Goal: Task Accomplishment & Management: Manage account settings

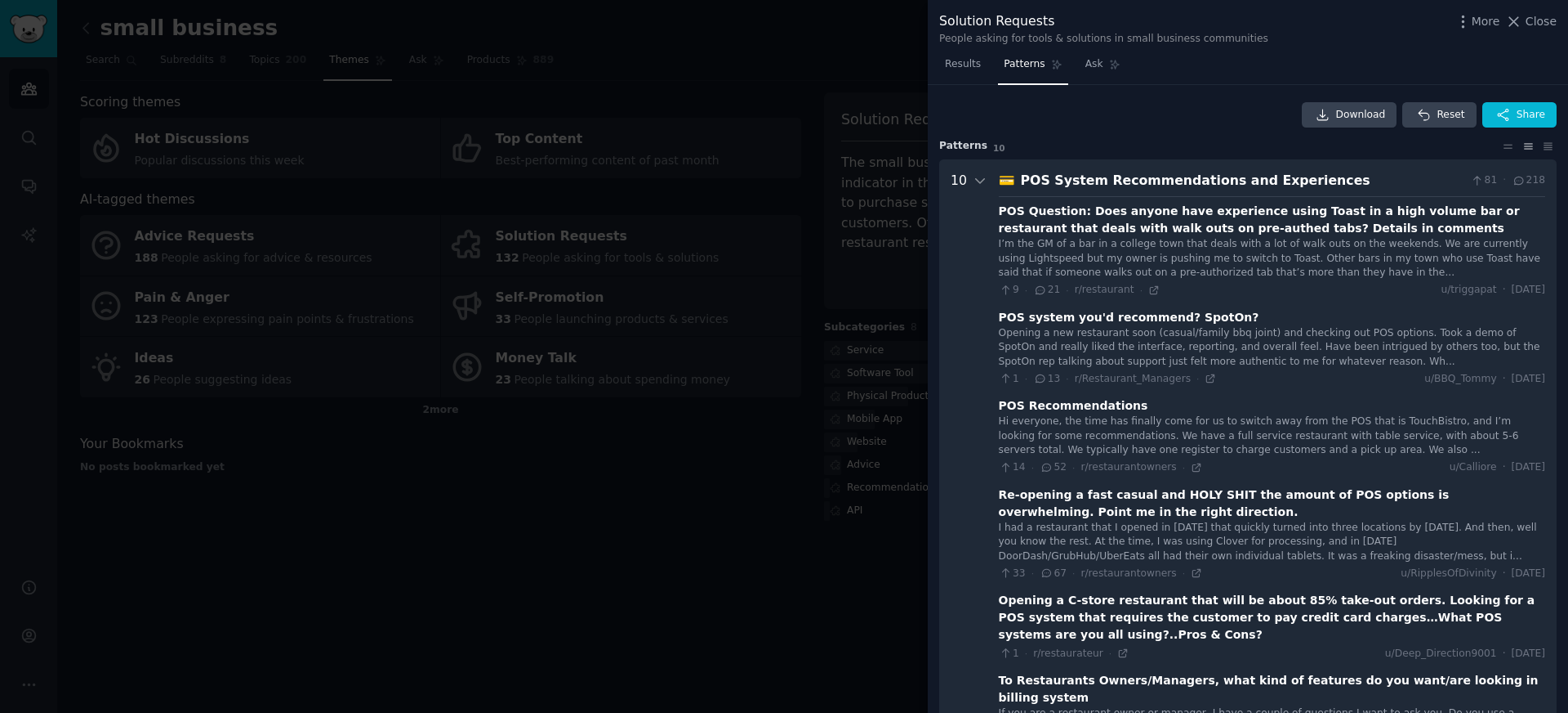
scroll to position [1083, 0]
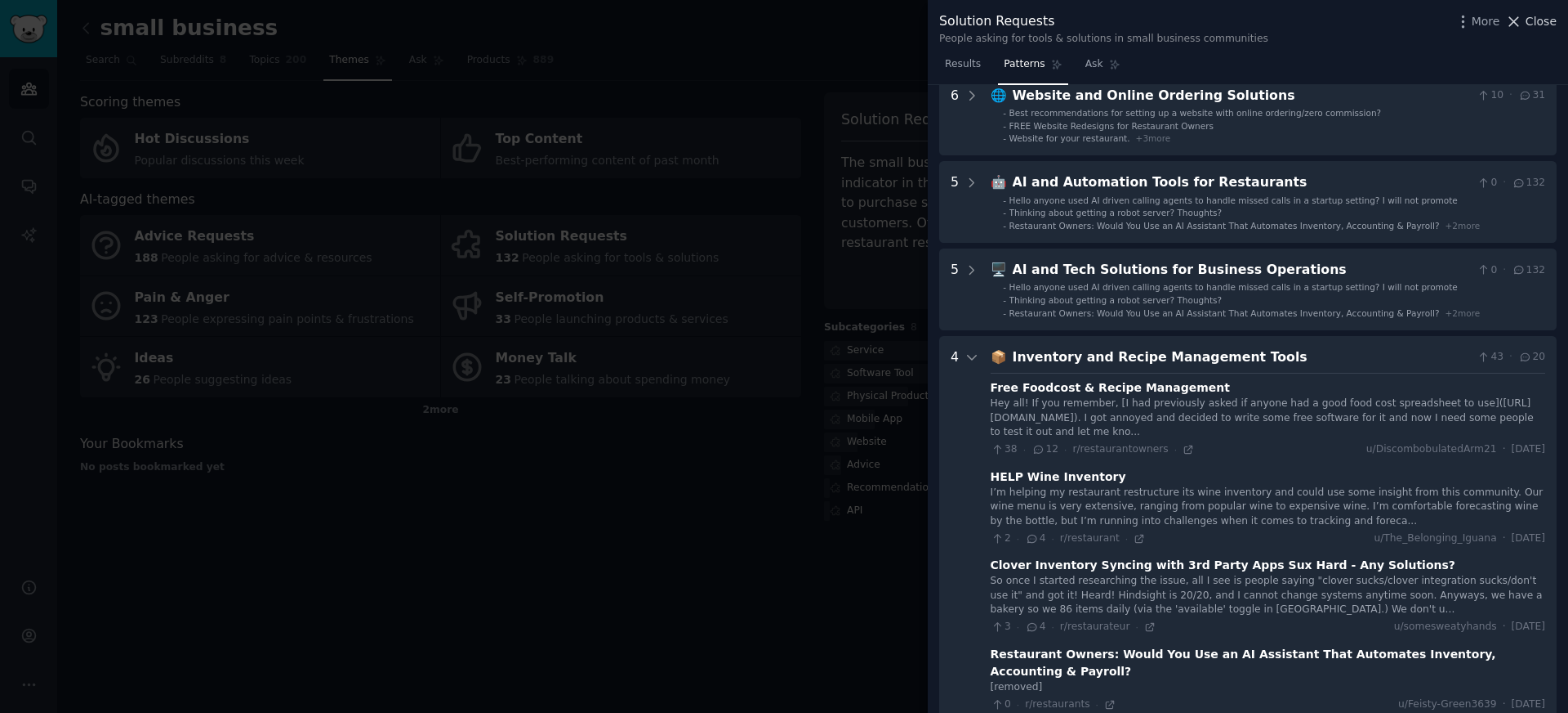
click at [1556, 27] on div "Solution Requests People asking for tools & solutions in small business communi…" at bounding box center [1248, 26] width 641 height 51
click at [1546, 20] on span "Close" at bounding box center [1541, 21] width 31 height 17
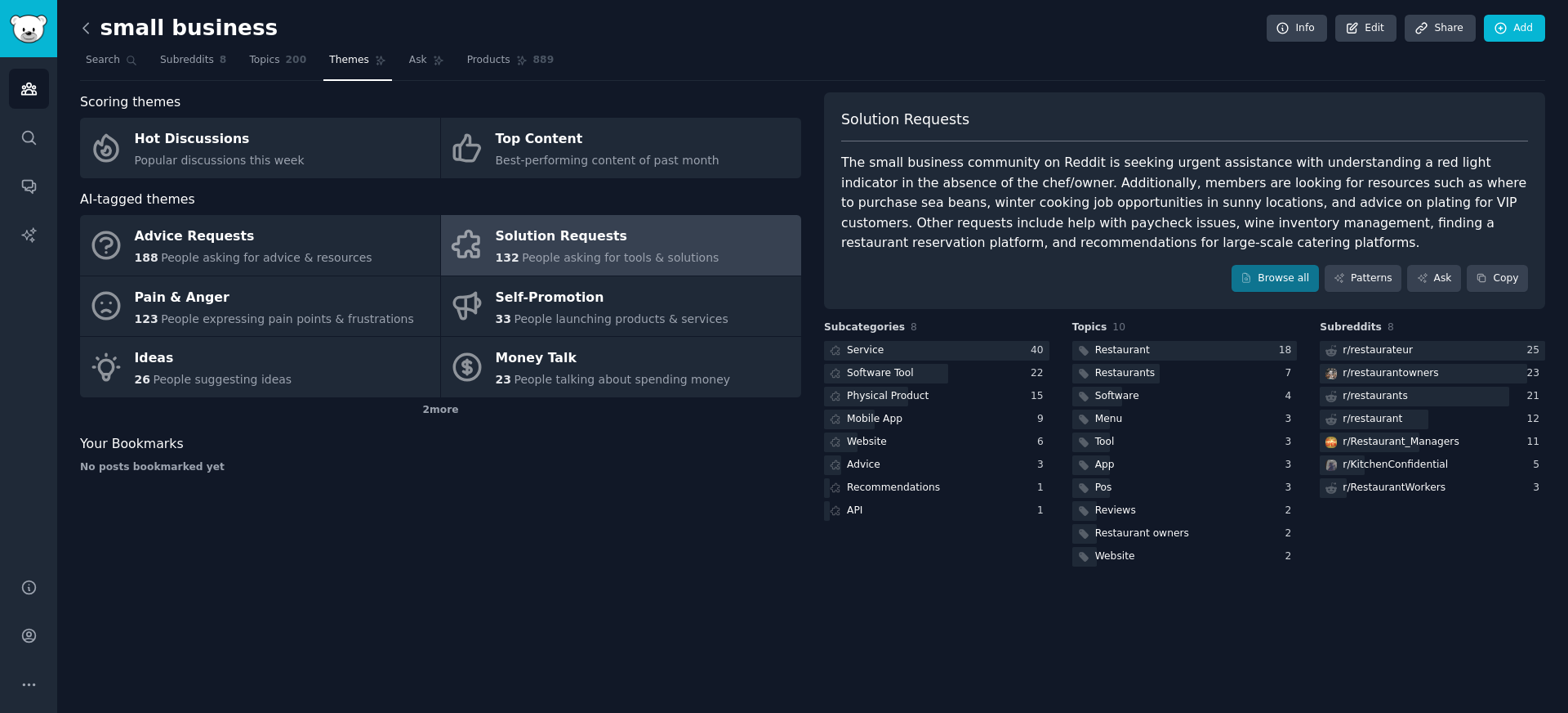
click at [88, 30] on icon at bounding box center [86, 28] width 17 height 17
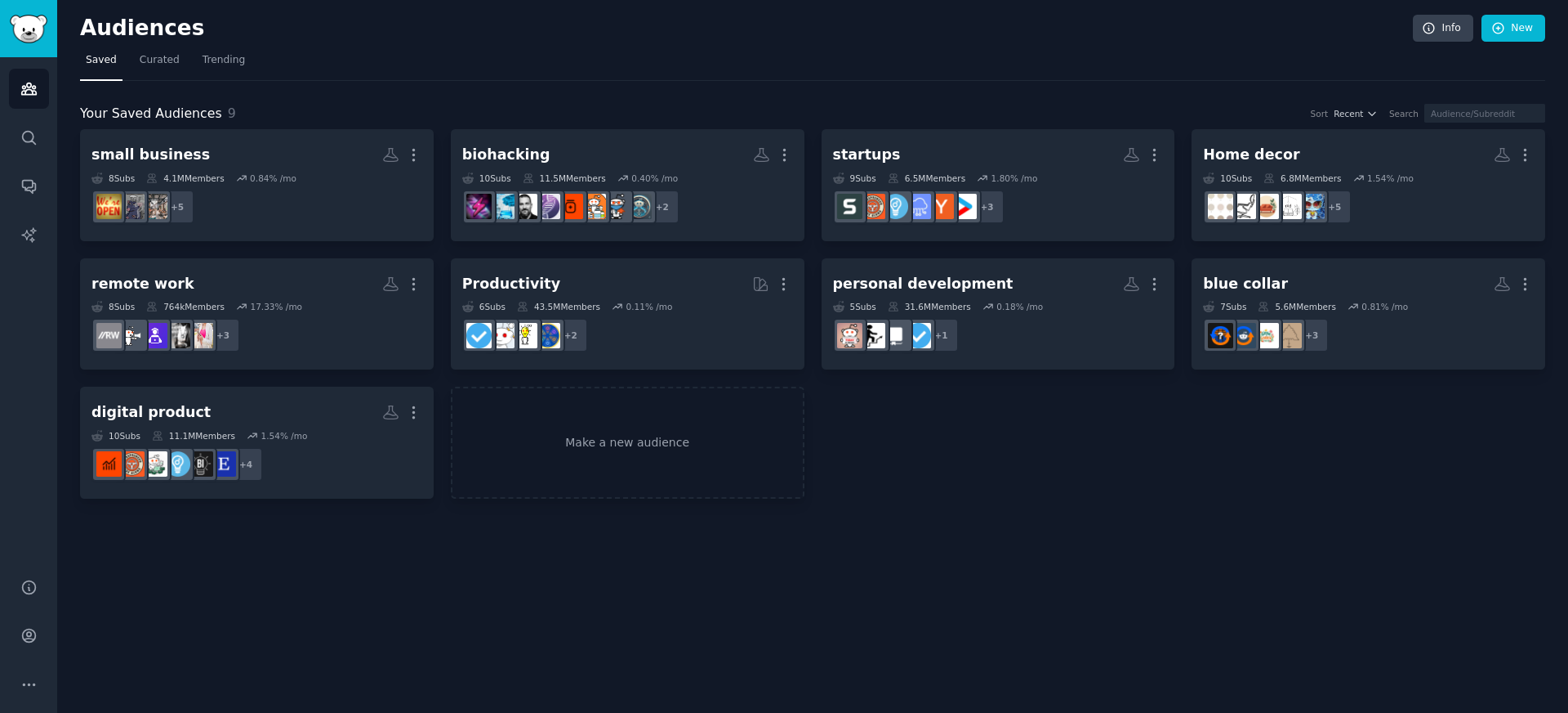
click at [344, 79] on nav "Saved Curated Trending" at bounding box center [813, 63] width 1465 height 33
click at [421, 33] on h2 "Audiences" at bounding box center [747, 28] width 1333 height 27
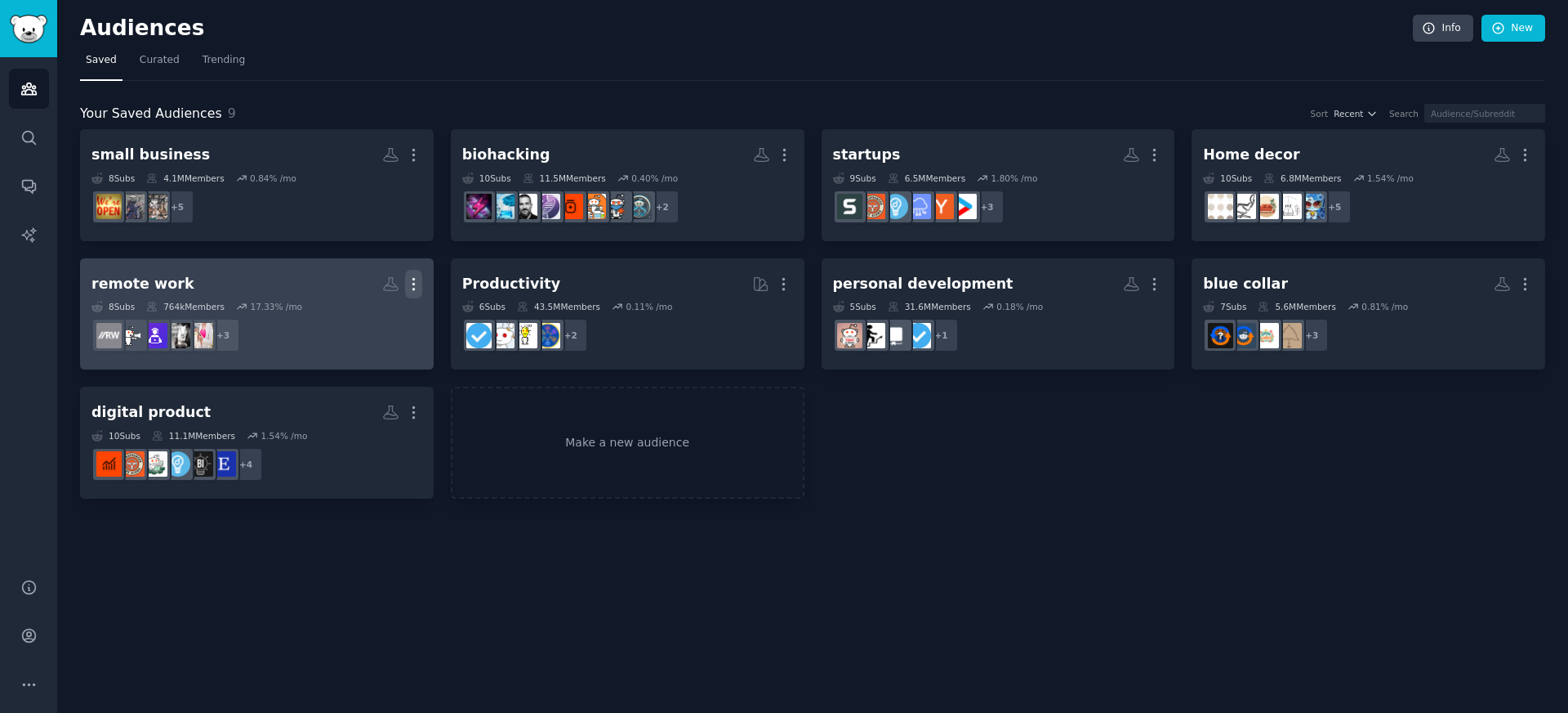
click at [419, 281] on icon "button" at bounding box center [414, 284] width 17 height 17
click at [380, 319] on p "Delete" at bounding box center [370, 318] width 38 height 17
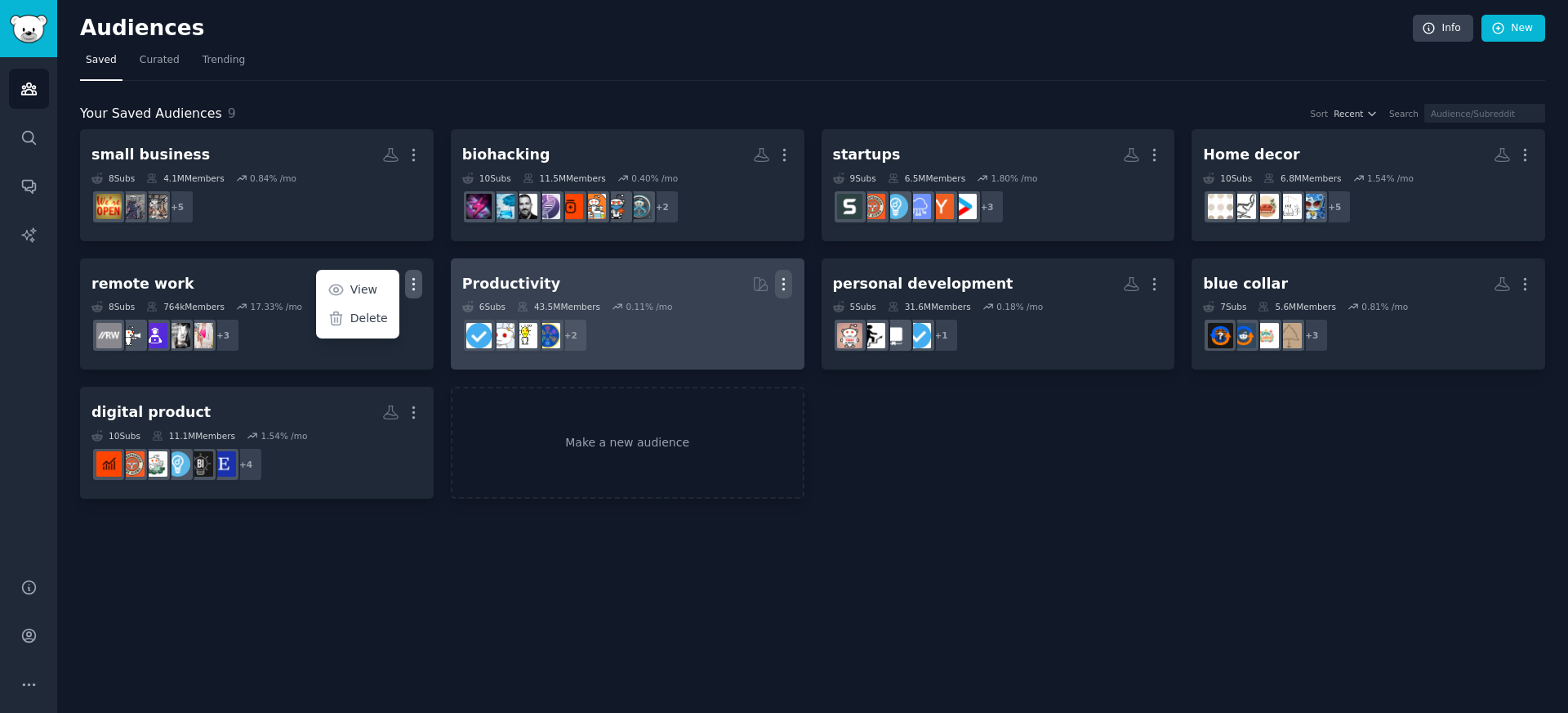
click at [780, 281] on icon "button" at bounding box center [784, 284] width 17 height 17
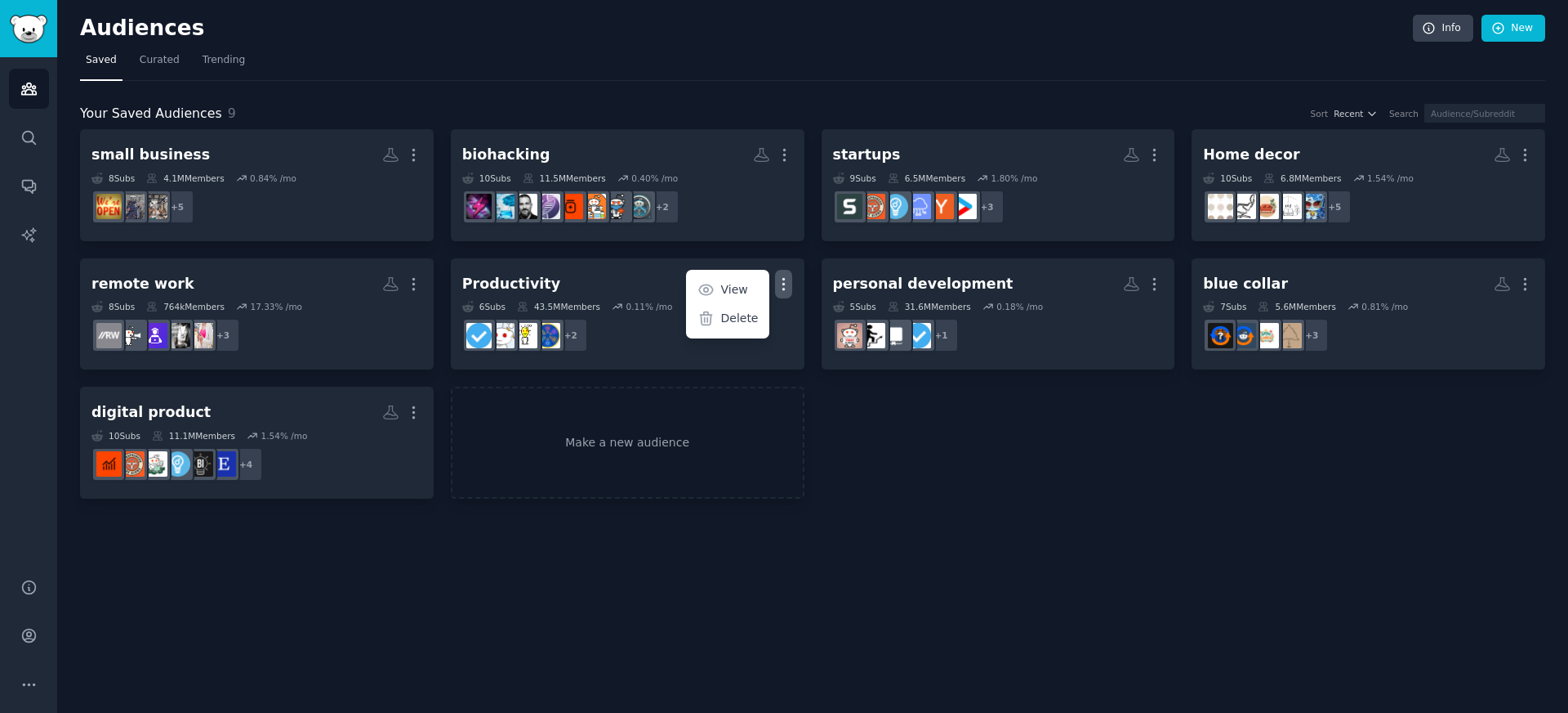
click at [862, 464] on div "small business More 8 Sub s 4.1M Members 0.84 % /mo + 5 biohacking More 10 Sub …" at bounding box center [813, 314] width 1465 height 370
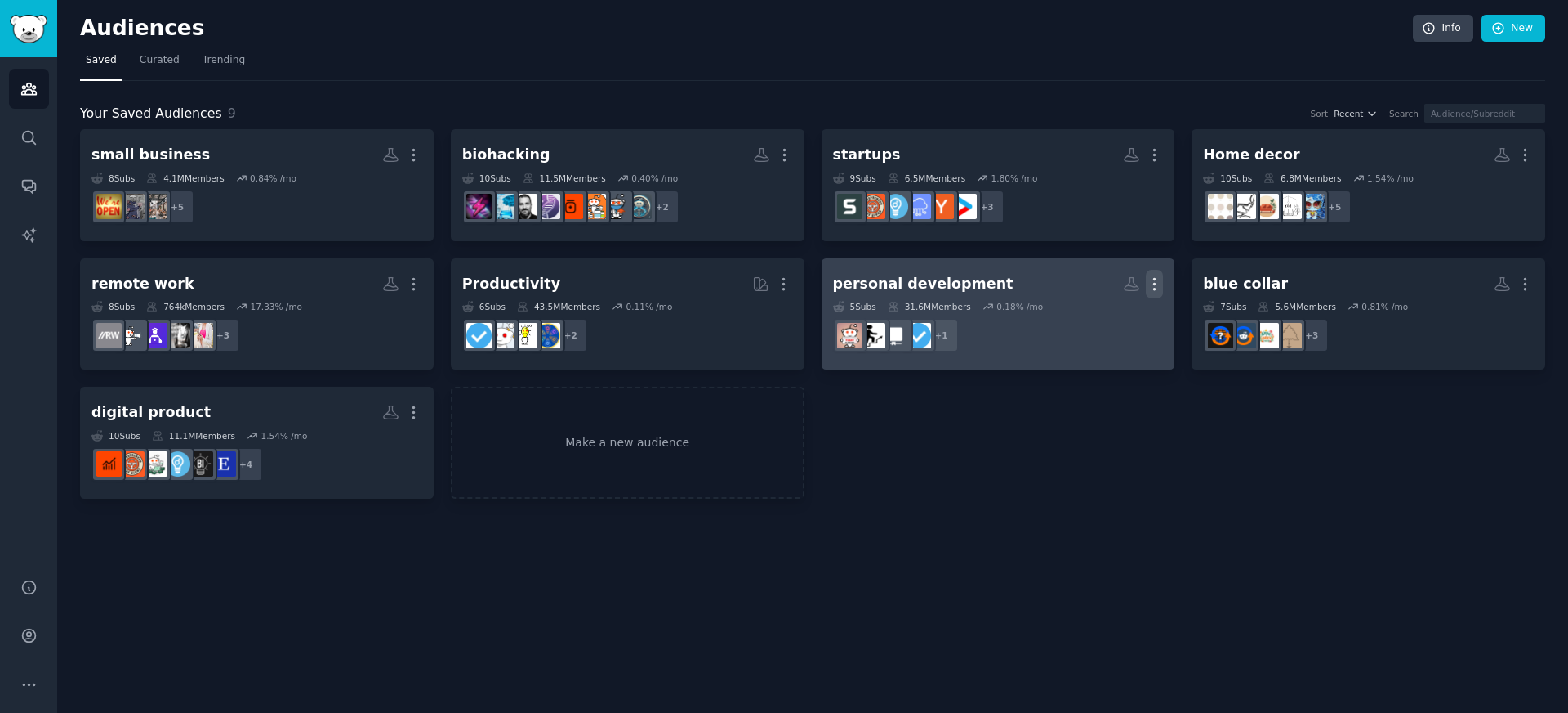
click at [1150, 281] on icon "button" at bounding box center [1154, 284] width 17 height 17
click at [1096, 318] on p "Delete" at bounding box center [1110, 318] width 38 height 17
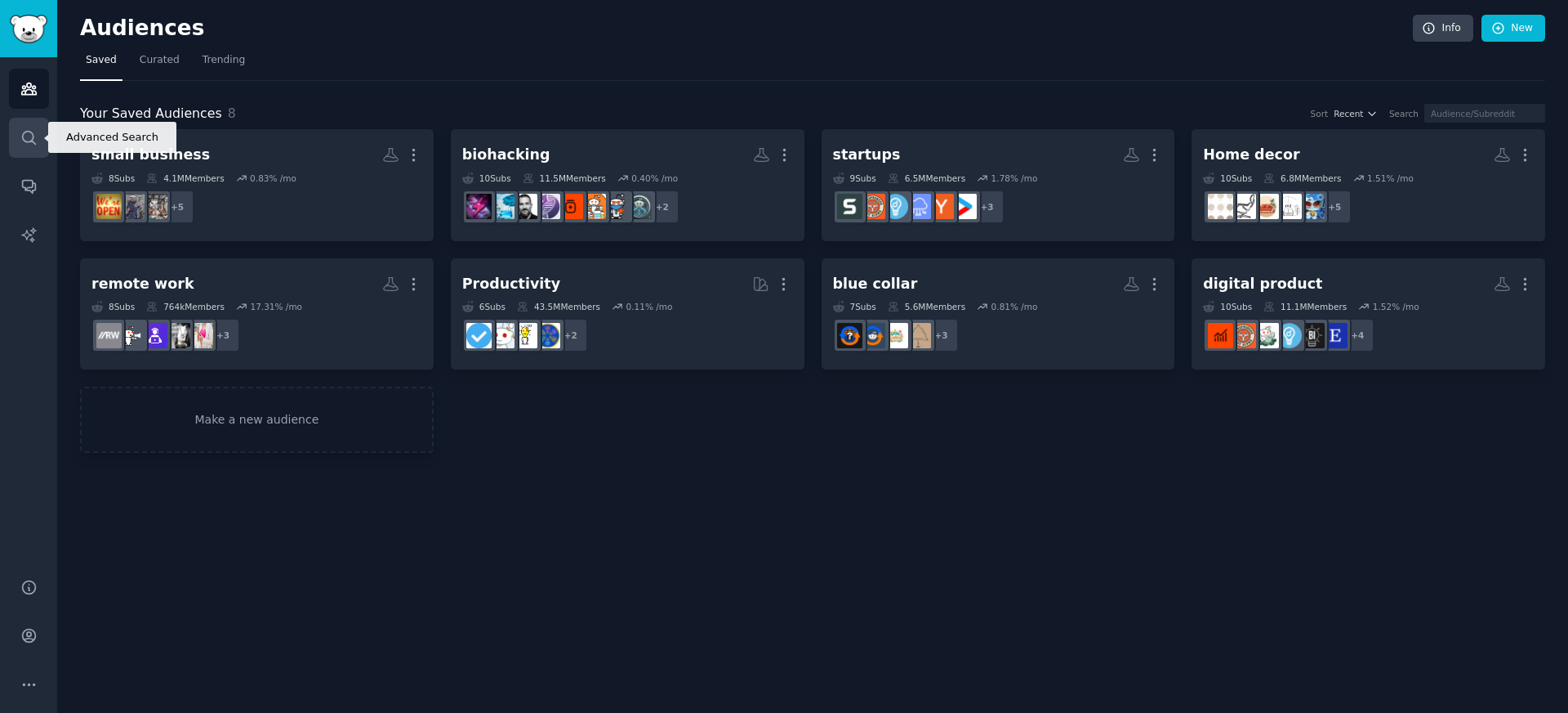
click at [34, 129] on icon "Sidebar" at bounding box center [29, 138] width 17 height 17
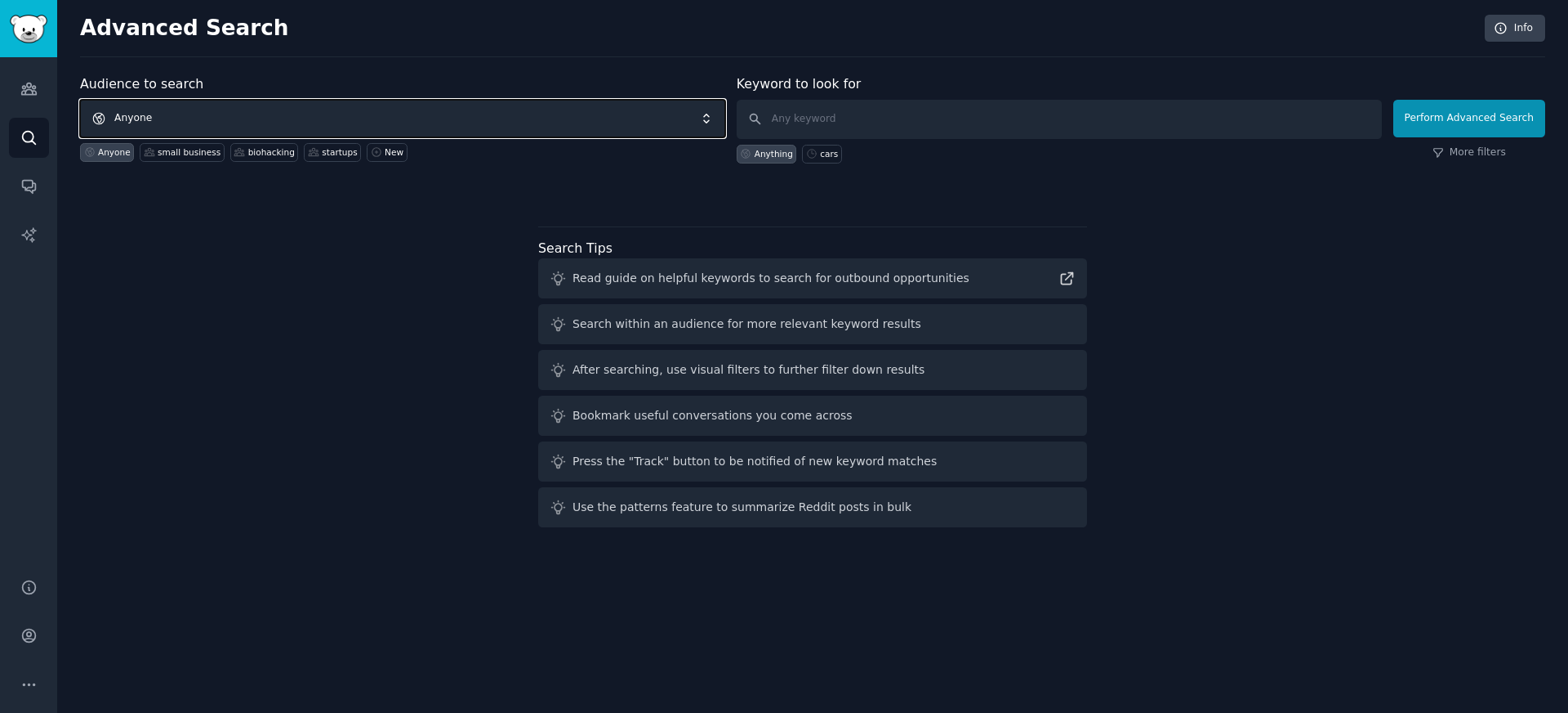
click at [174, 111] on span "Anyone" at bounding box center [403, 118] width 645 height 38
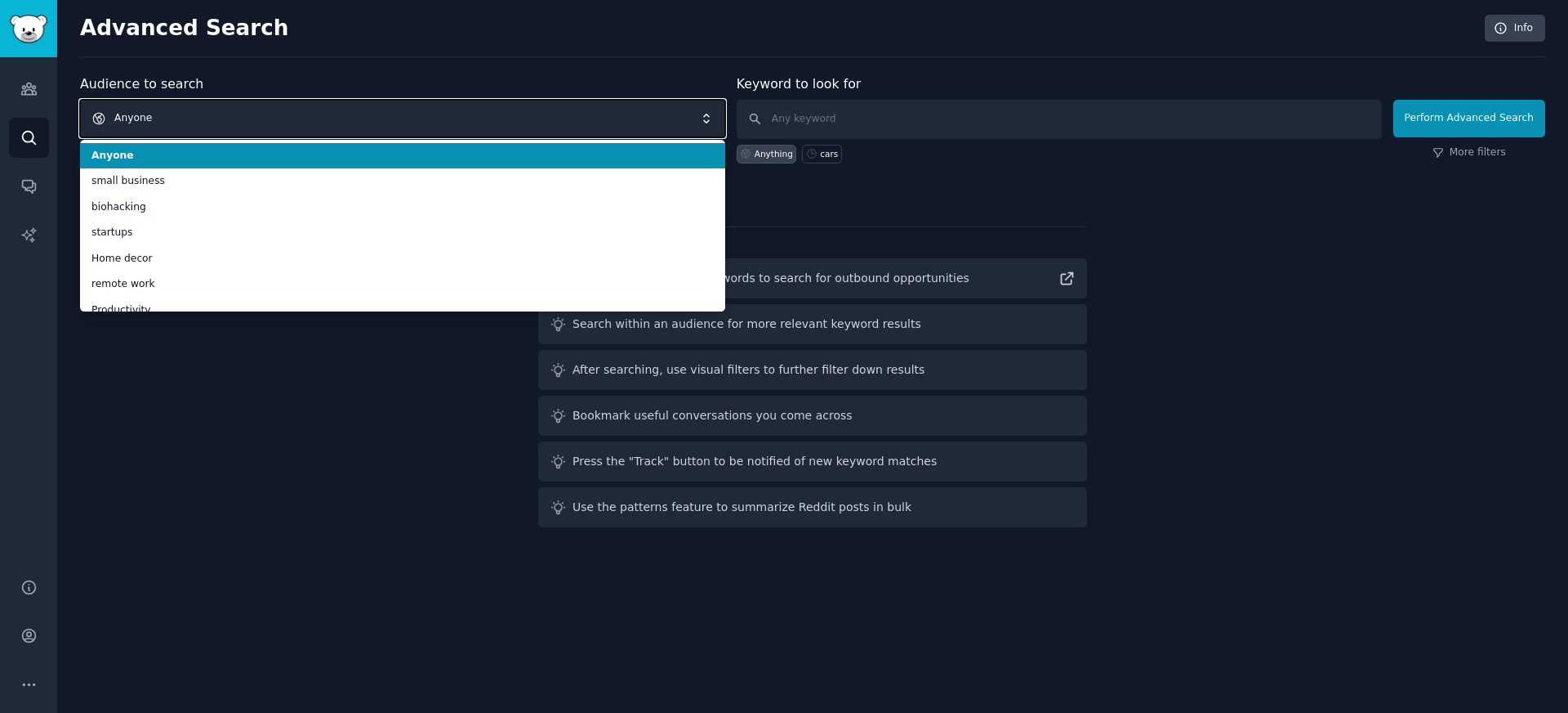
click at [328, 102] on span "Anyone" at bounding box center [403, 118] width 645 height 38
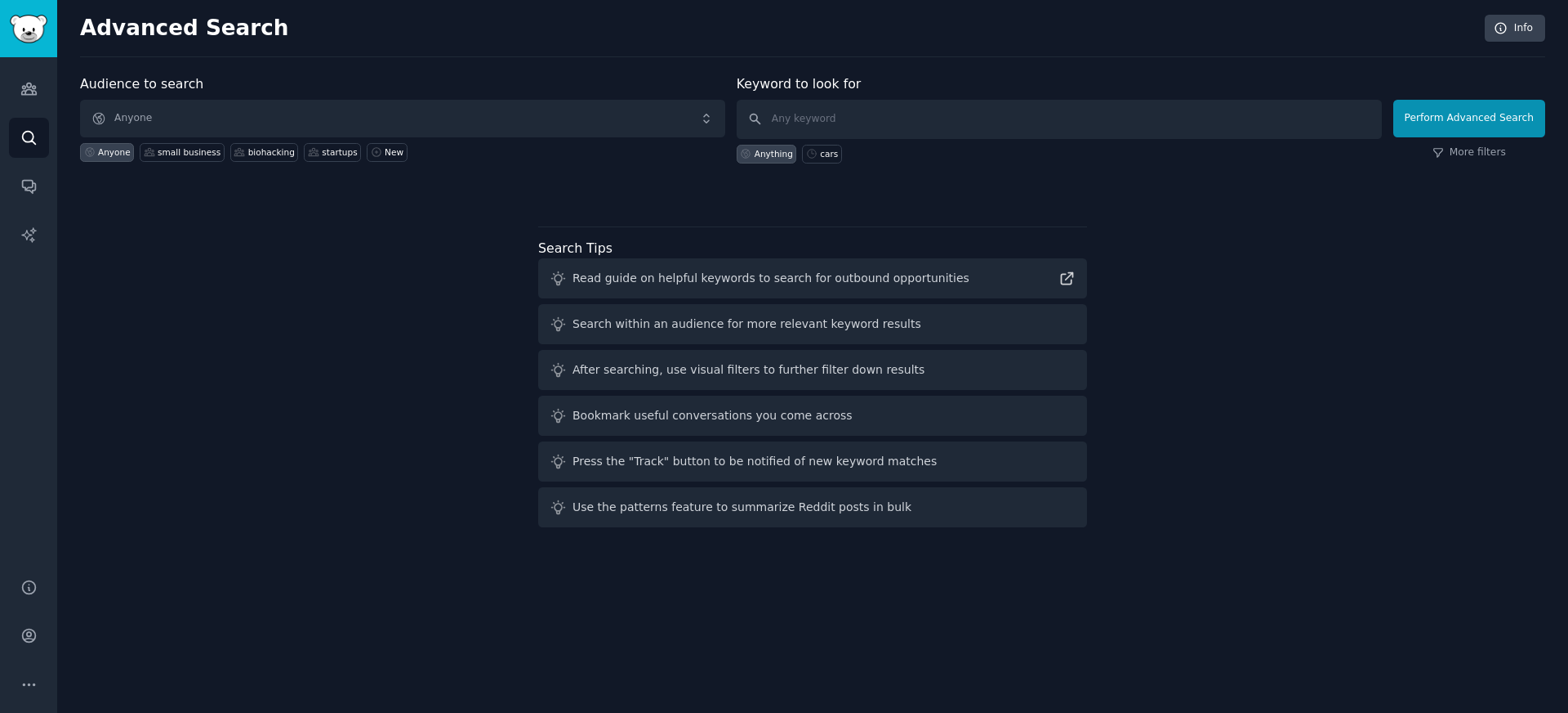
click at [372, 51] on div "Advanced Search Info" at bounding box center [813, 36] width 1465 height 43
click at [38, 102] on link "Audiences" at bounding box center [29, 88] width 40 height 40
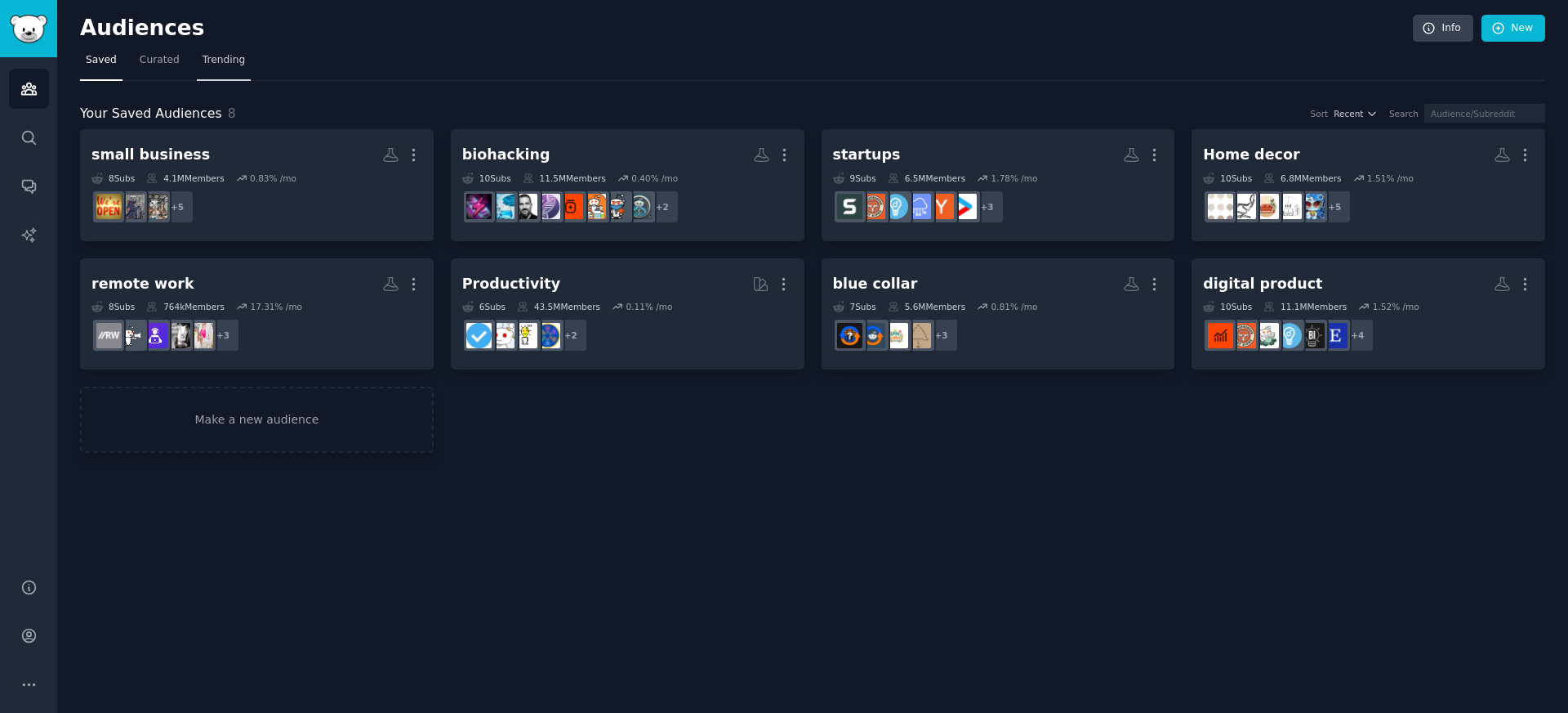
click at [222, 59] on span "Trending" at bounding box center [224, 60] width 43 height 15
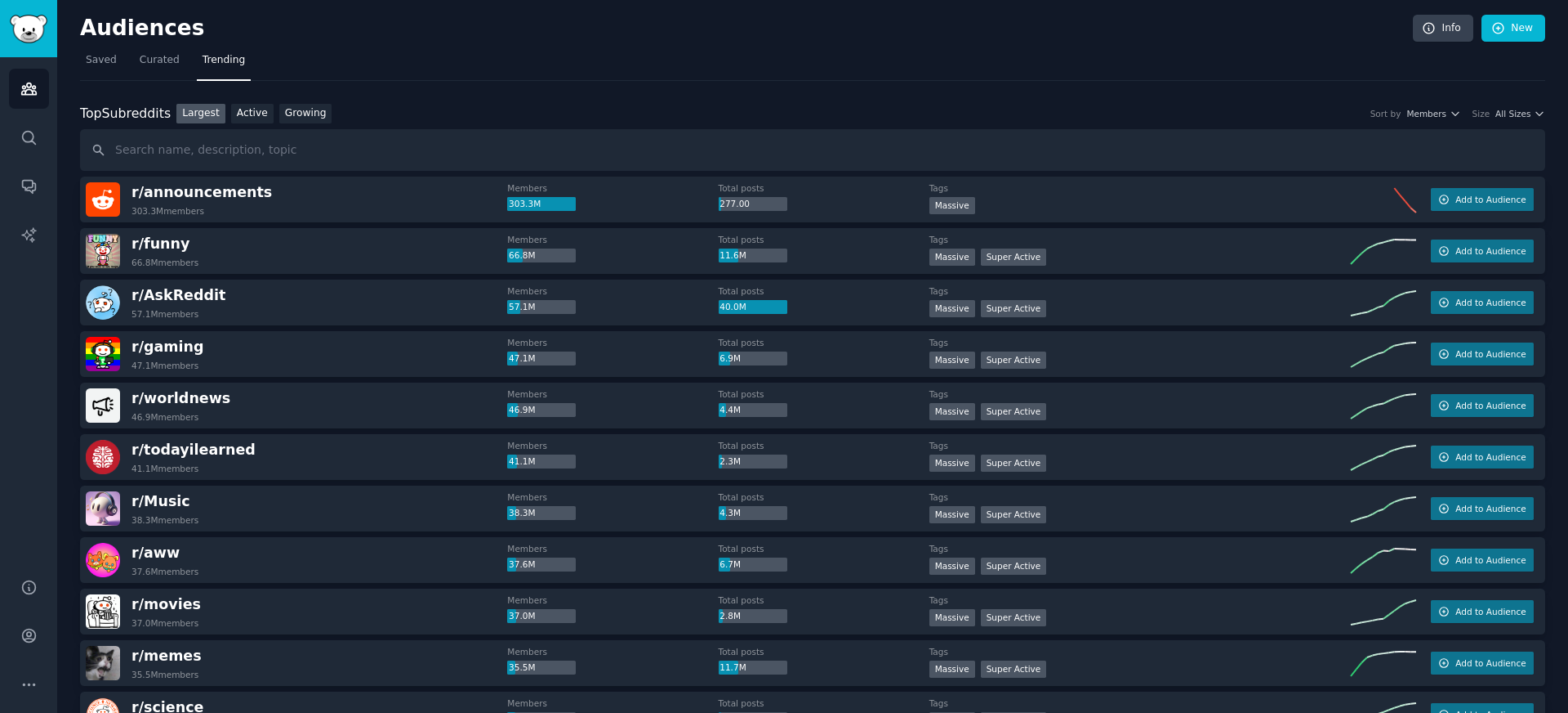
click at [311, 124] on div "Top Subreddits Top Subreddits Largest Active Growing Sort by Members Size All S…" at bounding box center [813, 137] width 1465 height 68
click at [297, 117] on link "Growing" at bounding box center [306, 114] width 53 height 21
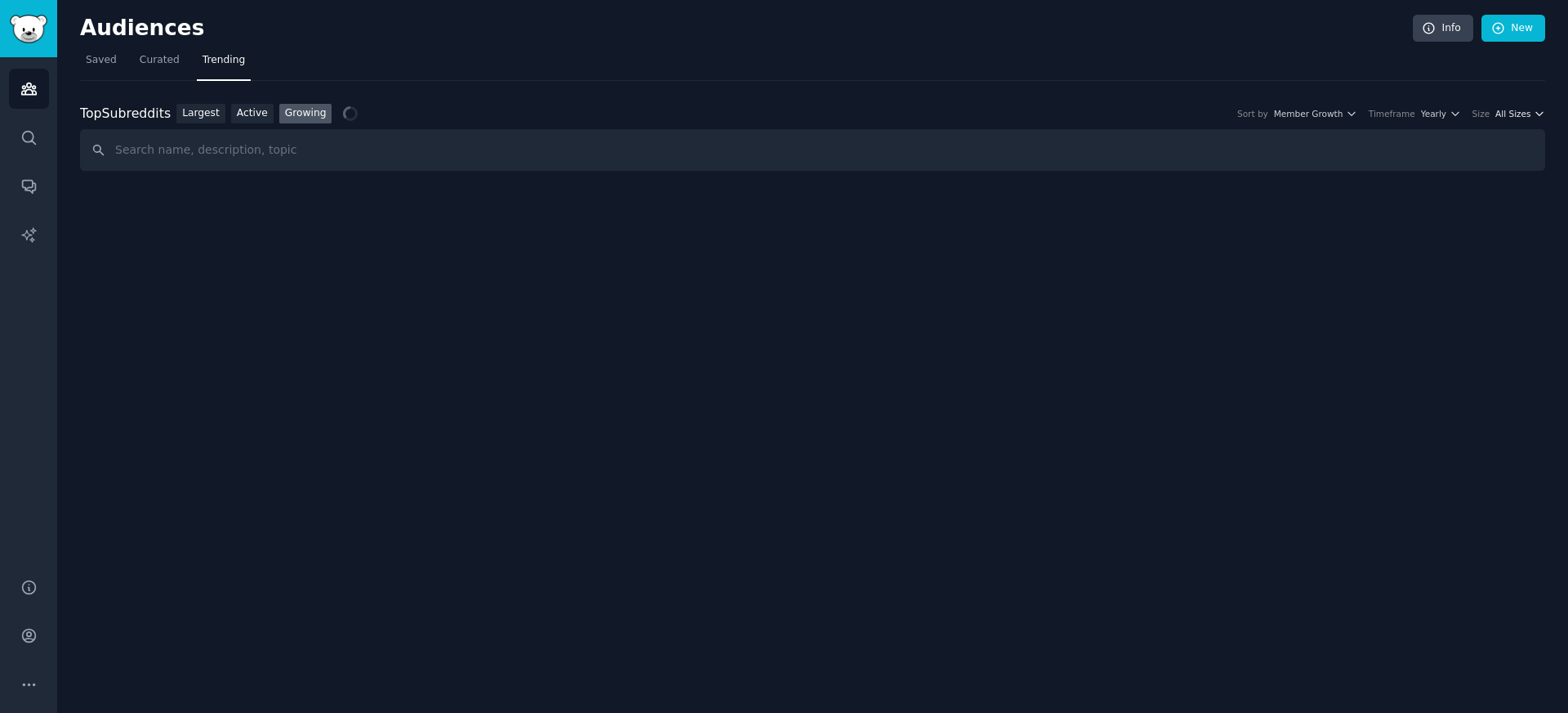
click at [1530, 112] on span "All Sizes" at bounding box center [1512, 113] width 35 height 11
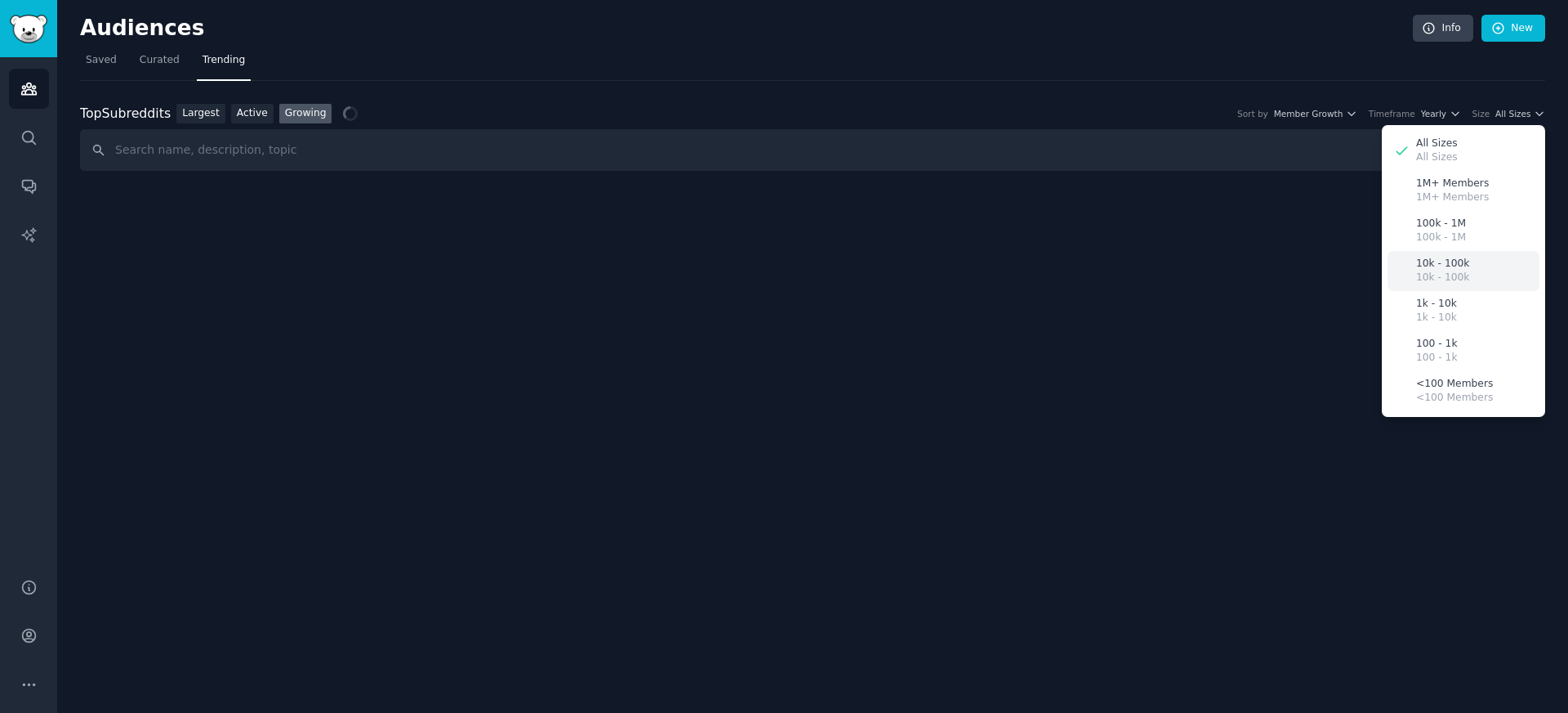
click at [1445, 268] on p "10k - 100k" at bounding box center [1442, 264] width 53 height 15
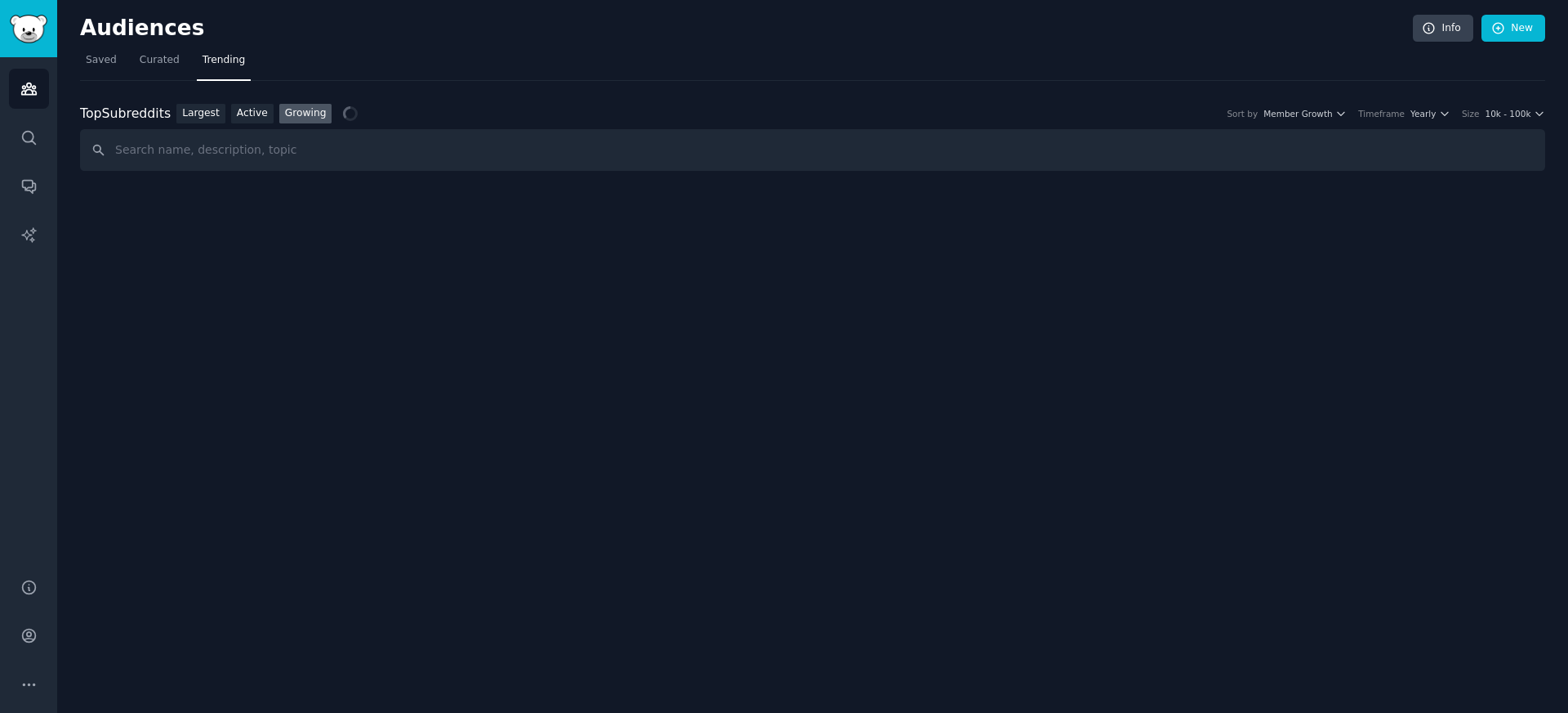
click at [1334, 302] on div "Audiences Info New Saved Curated Trending Top Subreddits Top Subreddits Largest…" at bounding box center [813, 356] width 1511 height 713
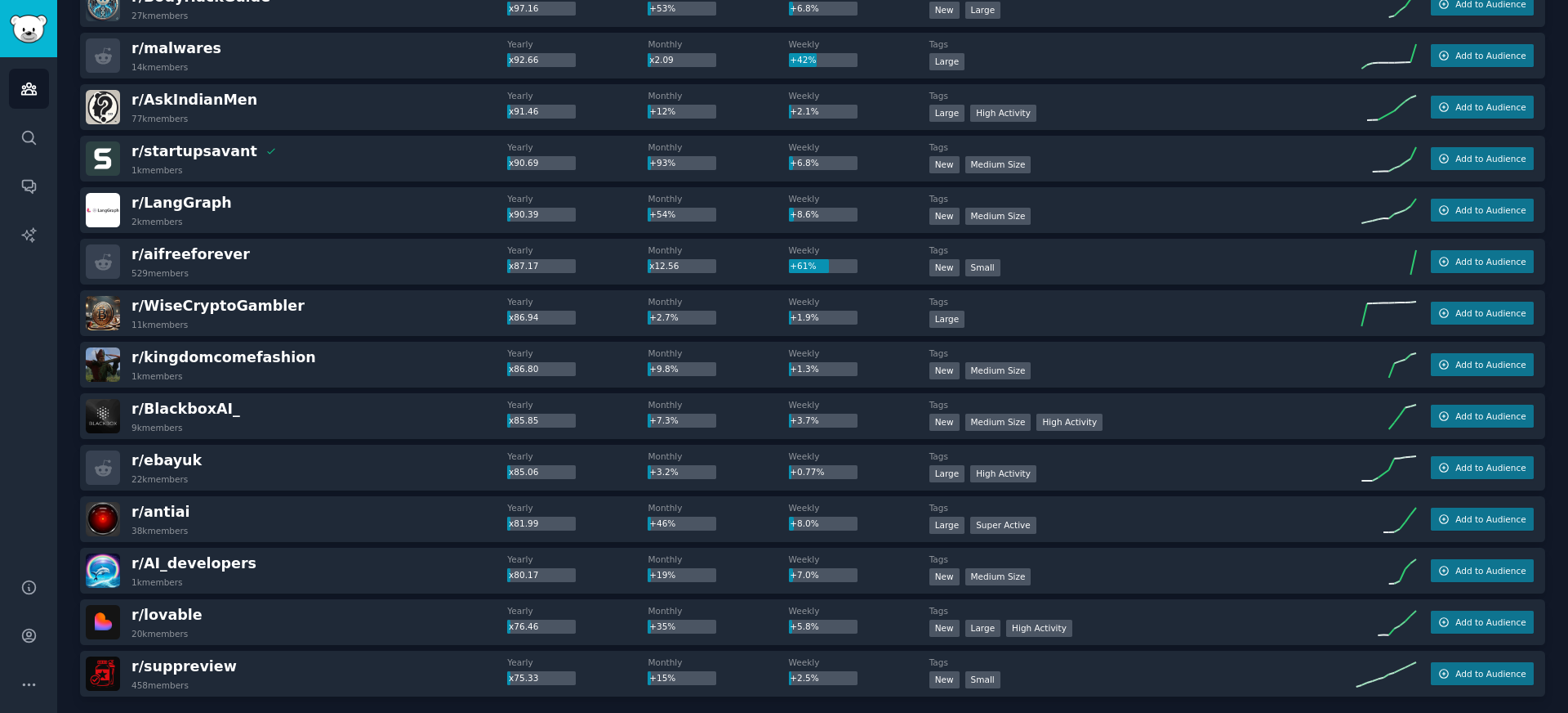
scroll to position [2144, 0]
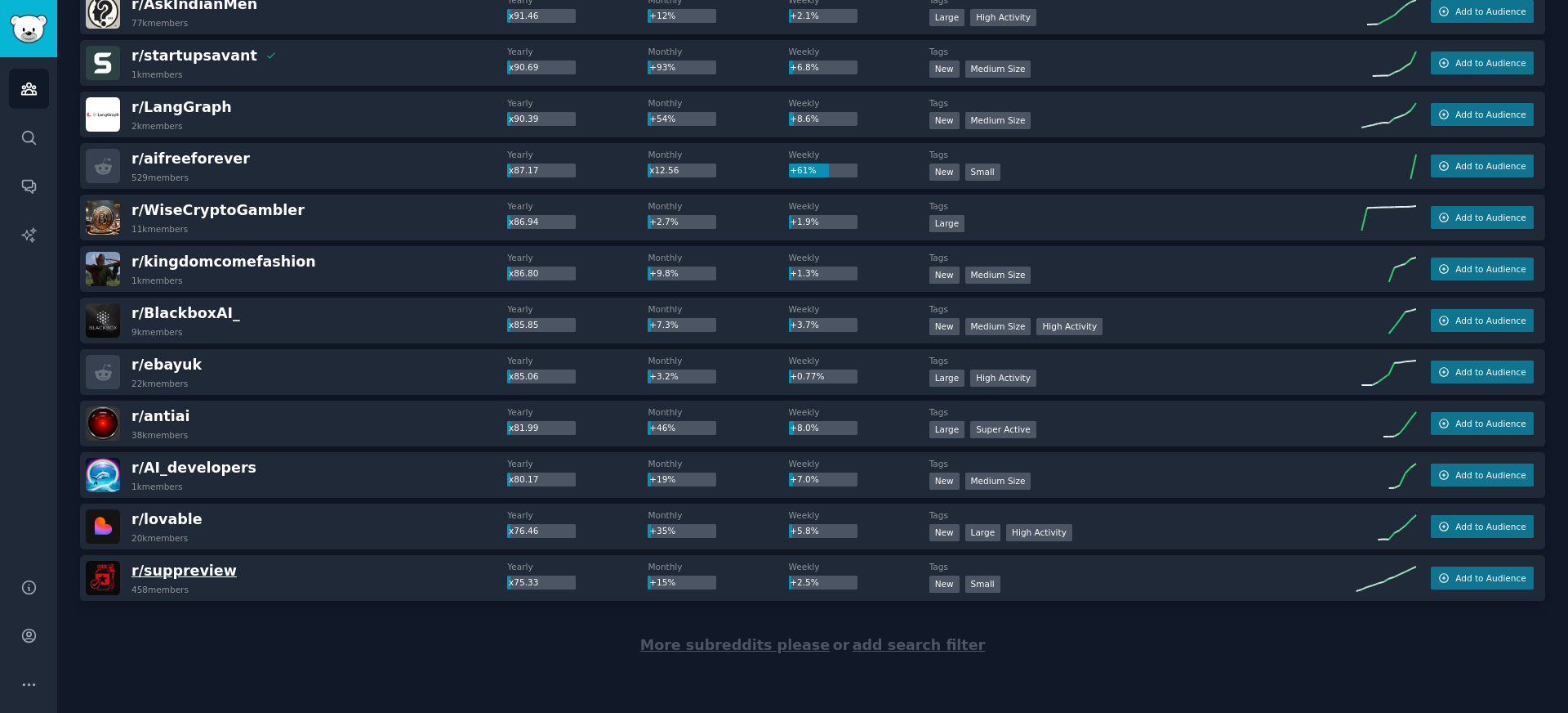
click at [193, 574] on span "r/ suppreview" at bounding box center [184, 570] width 105 height 16
click at [183, 627] on div "More subreddits please or add search filter" at bounding box center [813, 645] width 1465 height 89
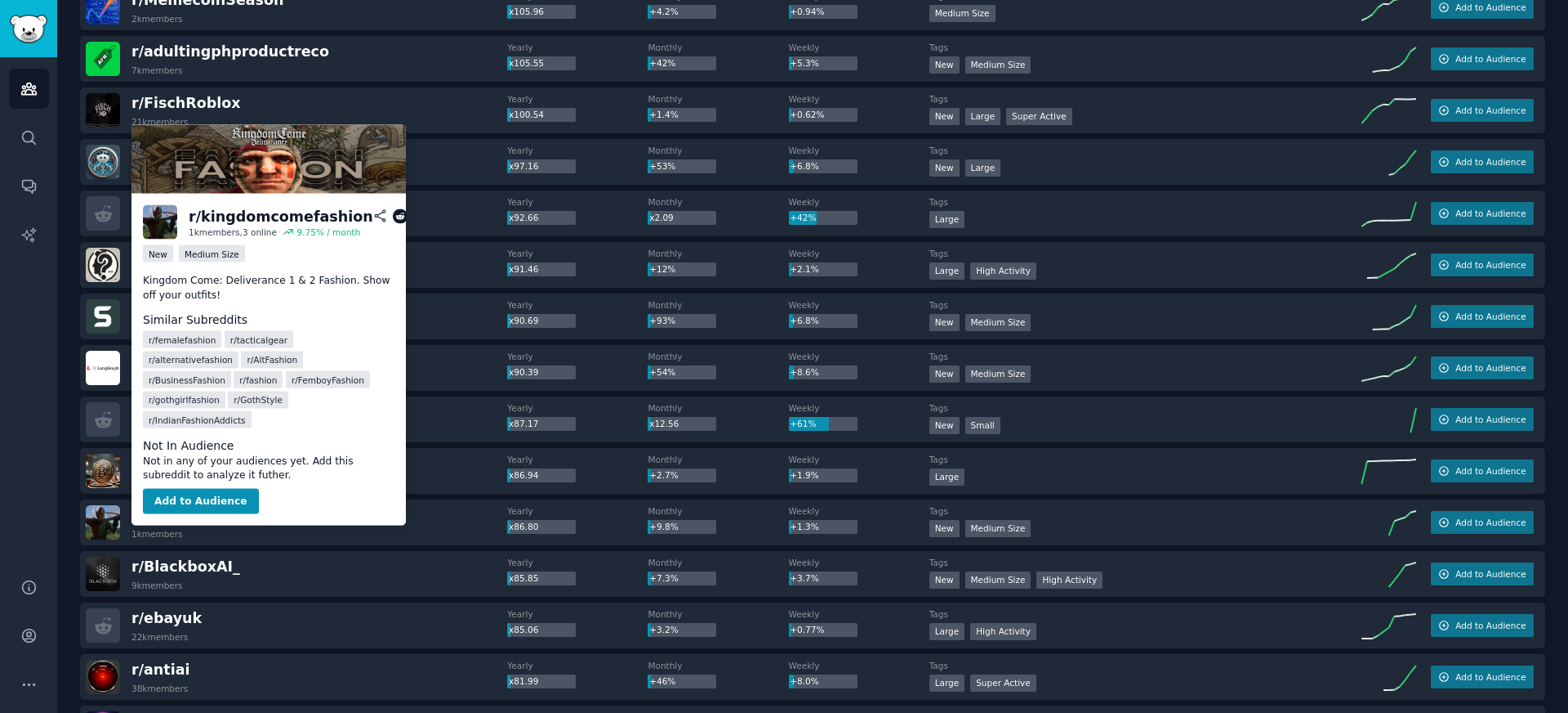
scroll to position [1873, 0]
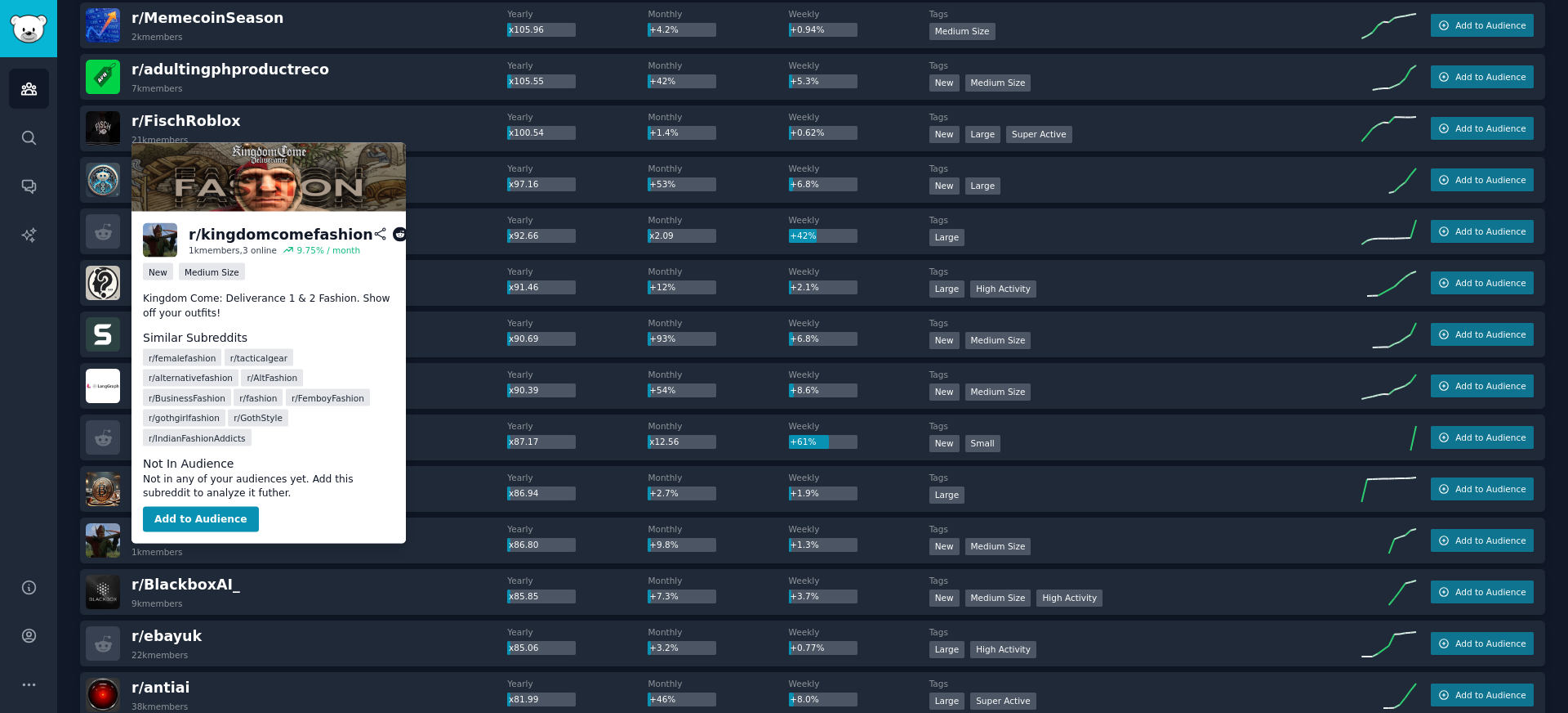
click at [391, 515] on div "r/ kingdomcomefashion 1k members, 3 online 9.75 % / month New Medium Size Kingd…" at bounding box center [269, 377] width 275 height 332
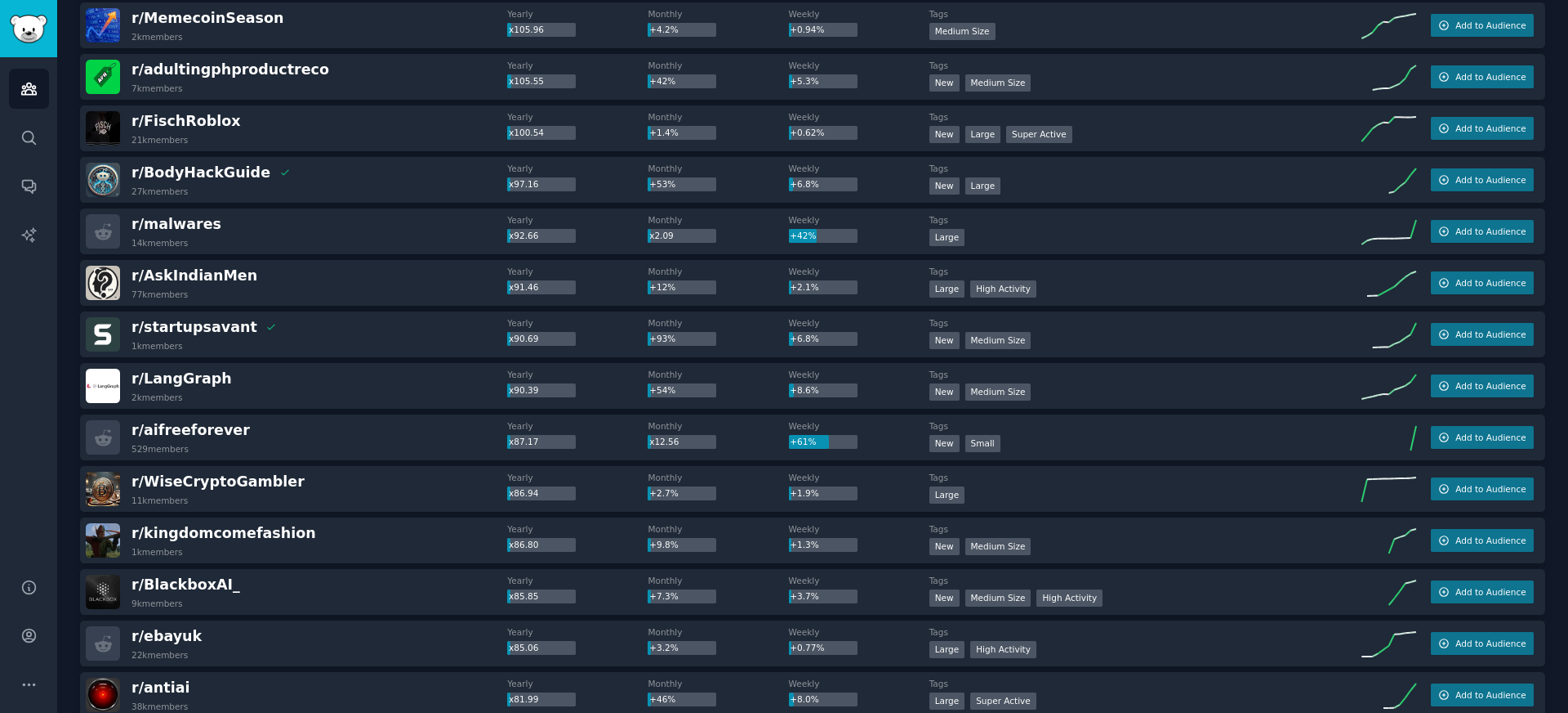
click at [357, 593] on div "r/ BlackboxAI_ 9k members" at bounding box center [296, 591] width 422 height 34
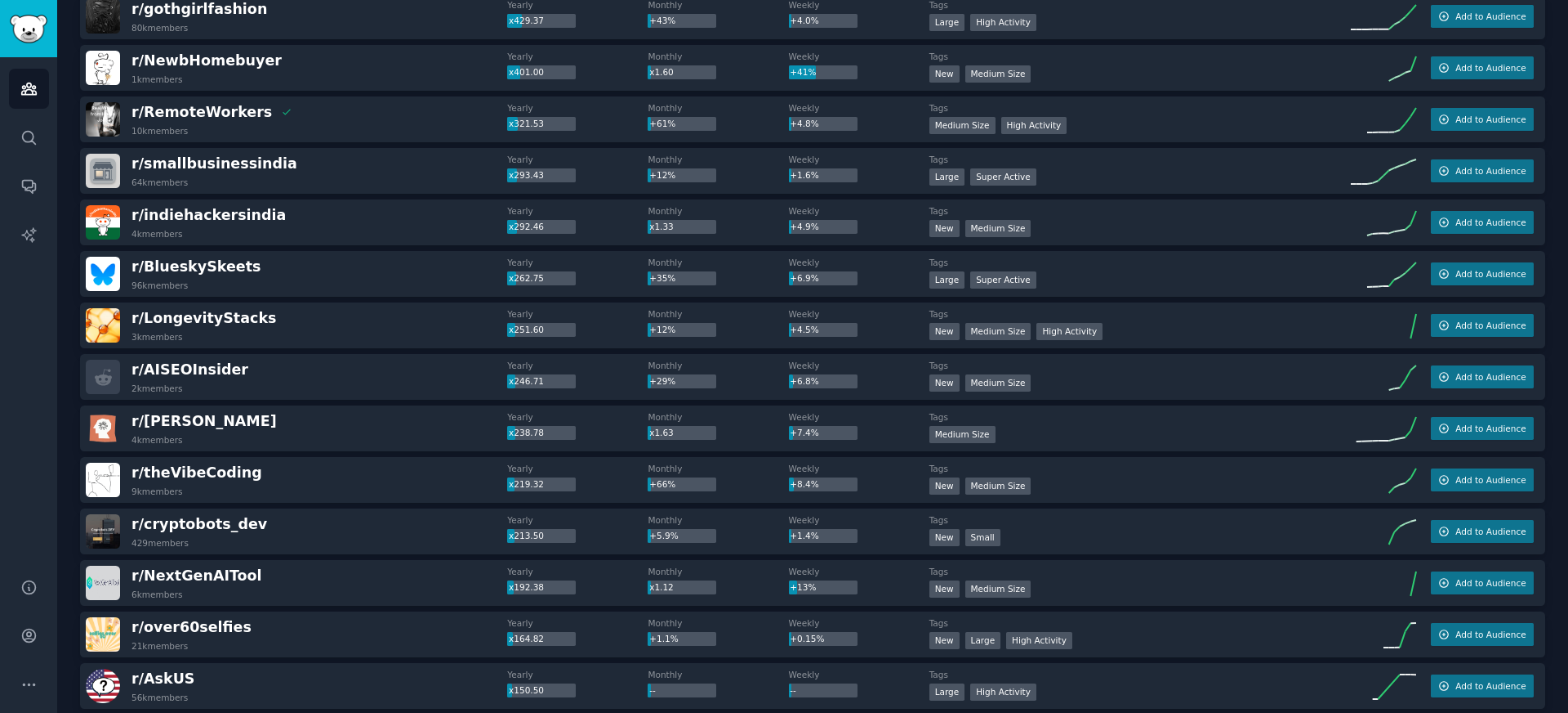
scroll to position [697, 0]
click at [322, 367] on div "r/ AISEOInsider 2k members" at bounding box center [296, 377] width 422 height 34
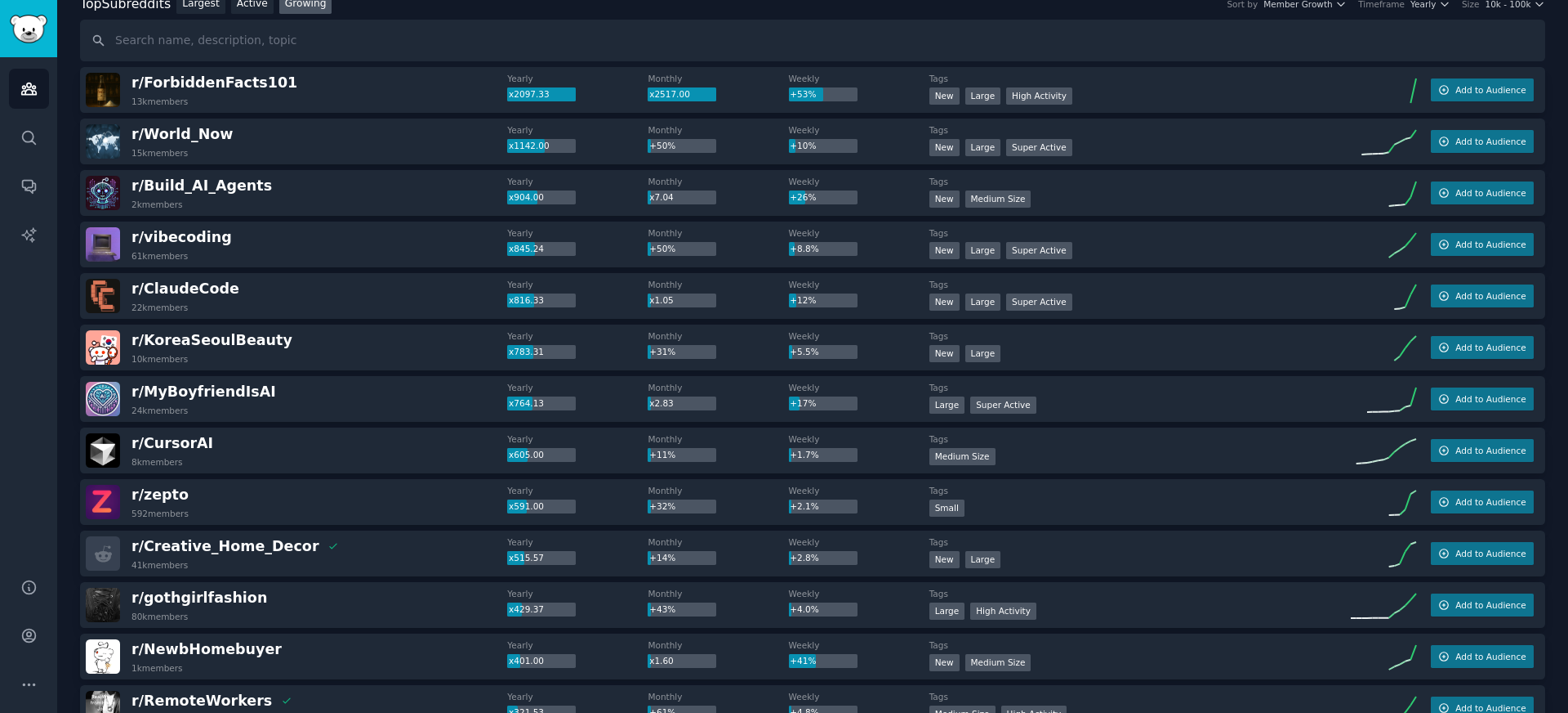
scroll to position [90, 0]
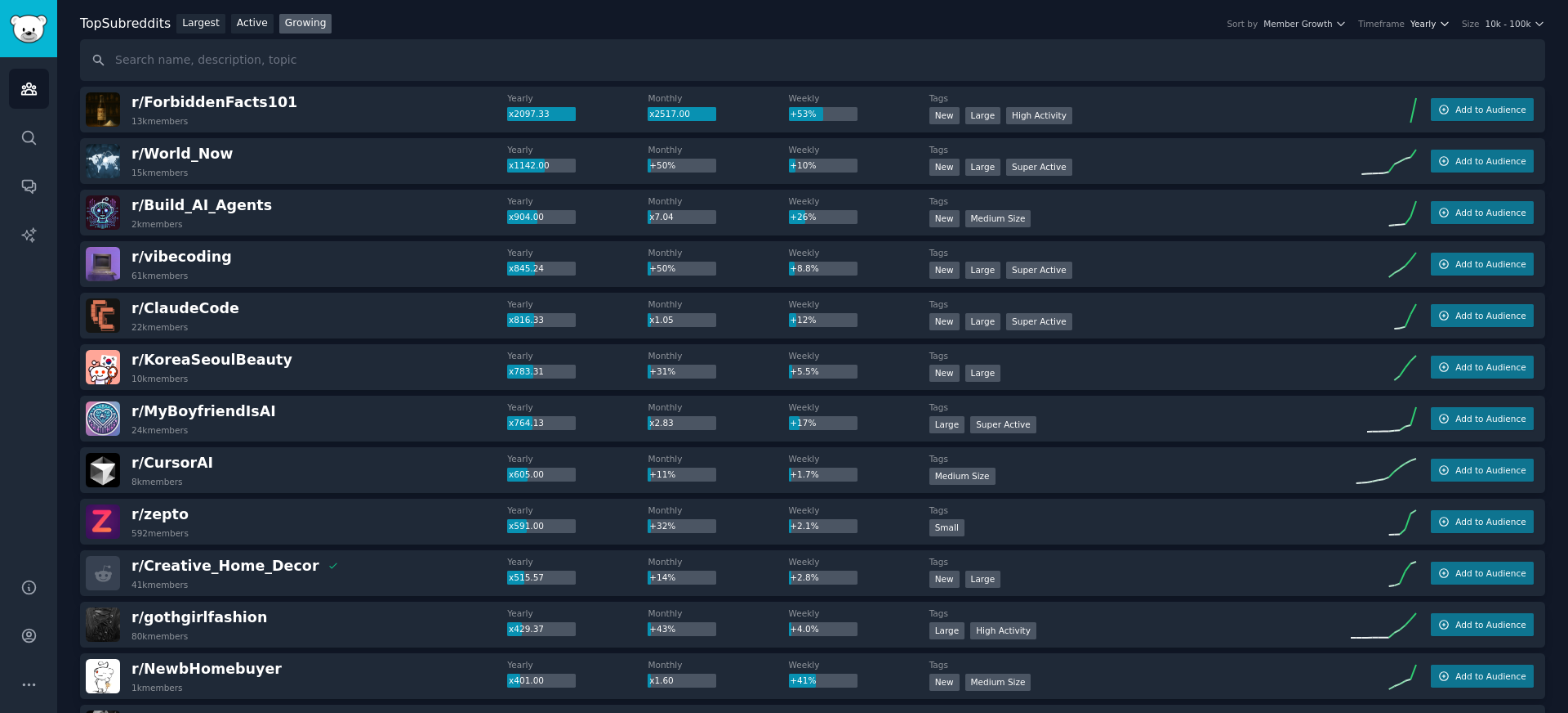
click at [1435, 22] on button "Yearly" at bounding box center [1430, 23] width 40 height 11
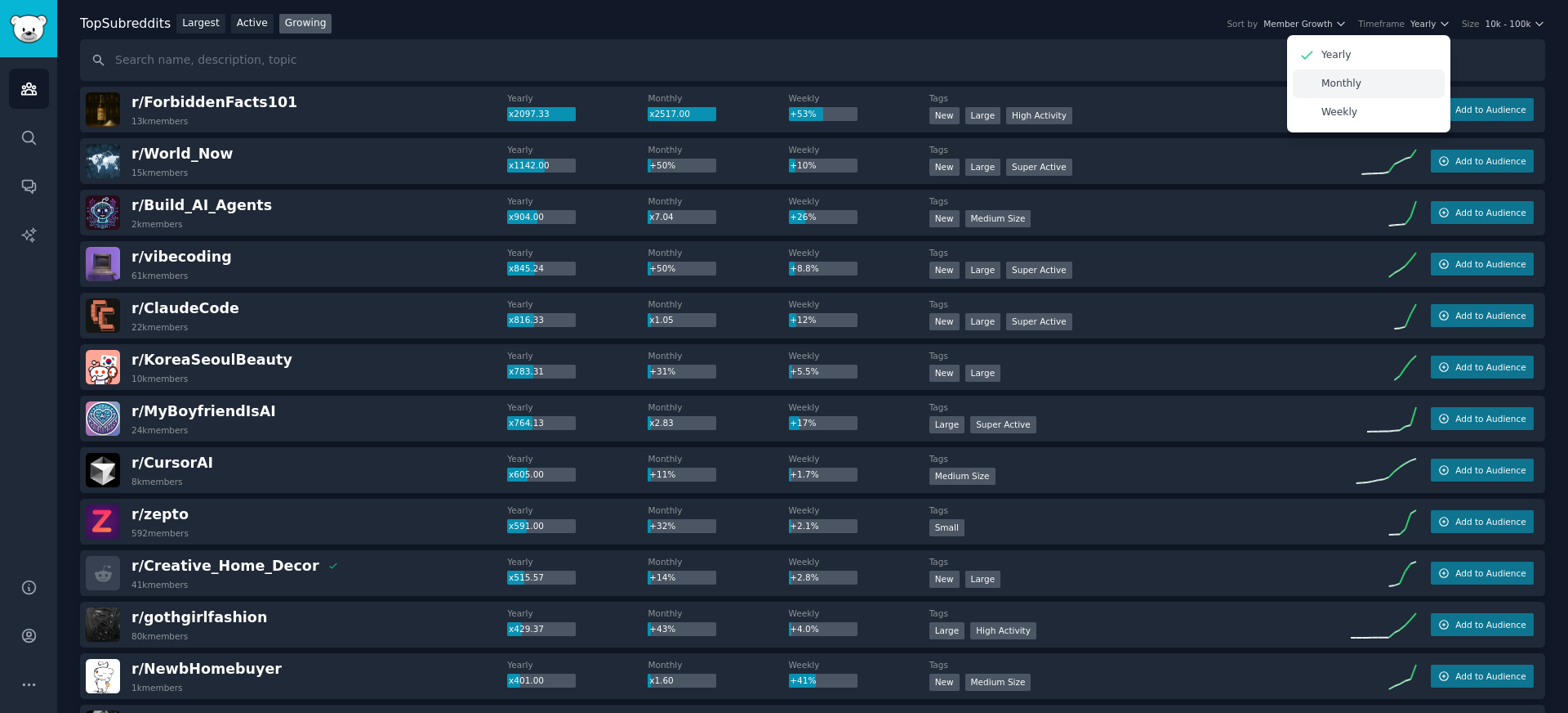
click at [1378, 82] on div "Monthly" at bounding box center [1369, 83] width 152 height 28
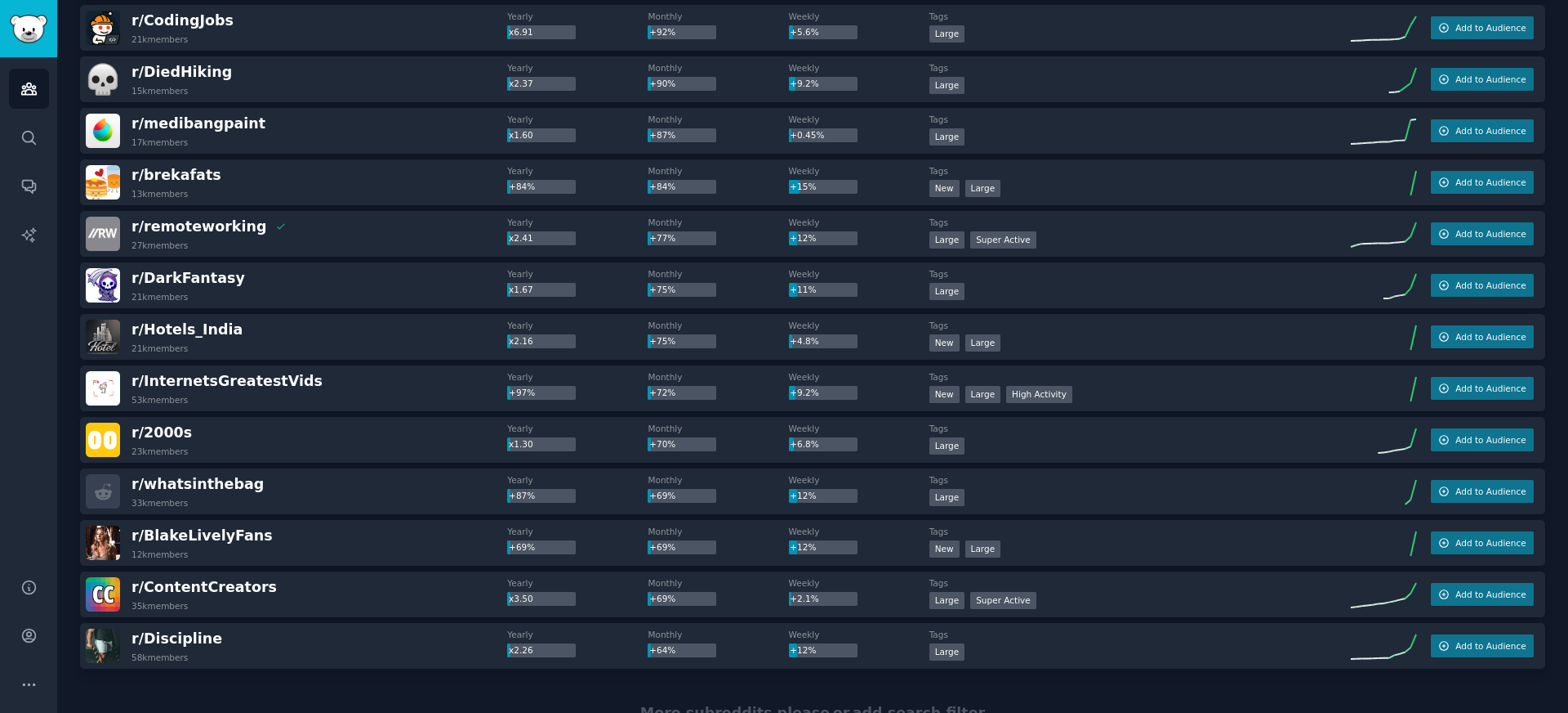
scroll to position [2144, 0]
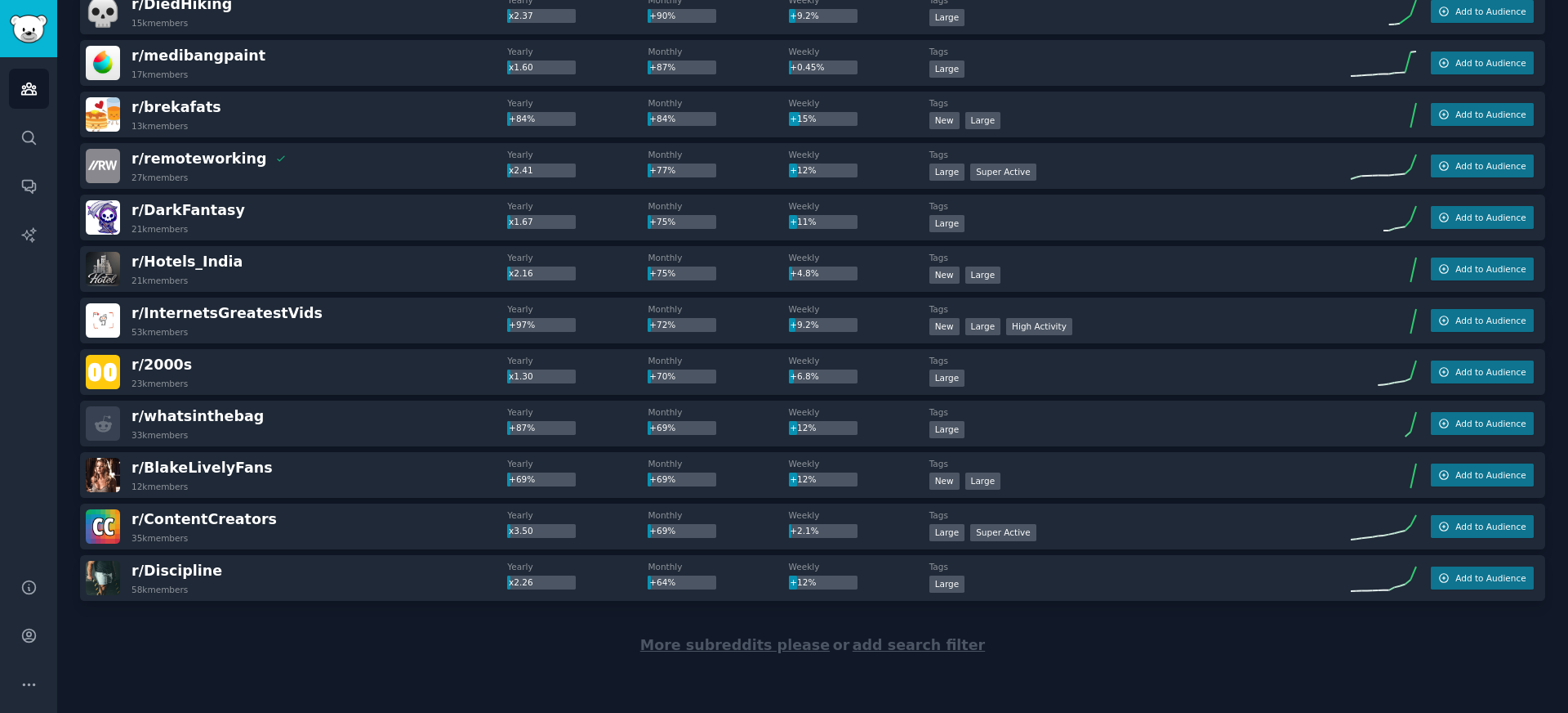
click at [305, 223] on div "r/ DarkFantasy 21k members" at bounding box center [296, 217] width 422 height 34
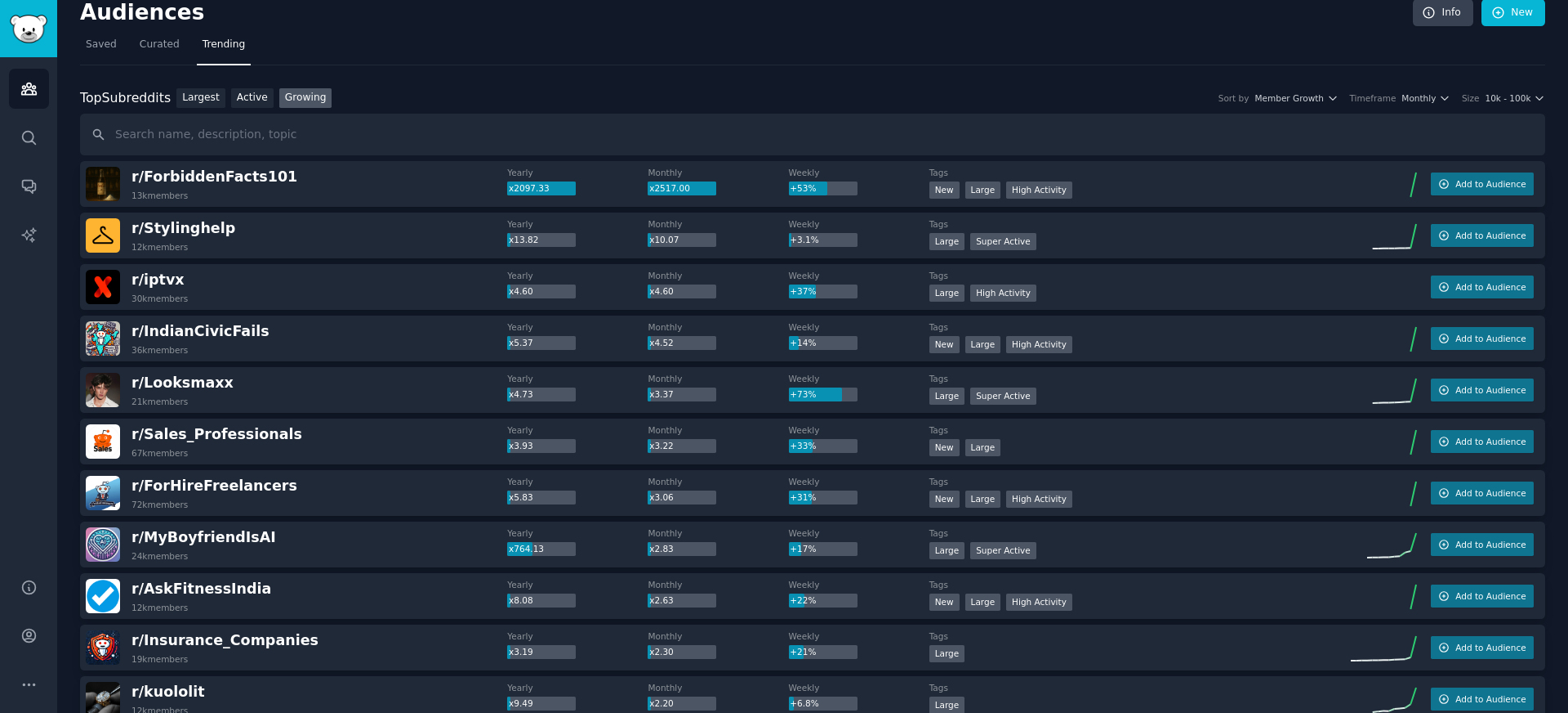
scroll to position [13, 0]
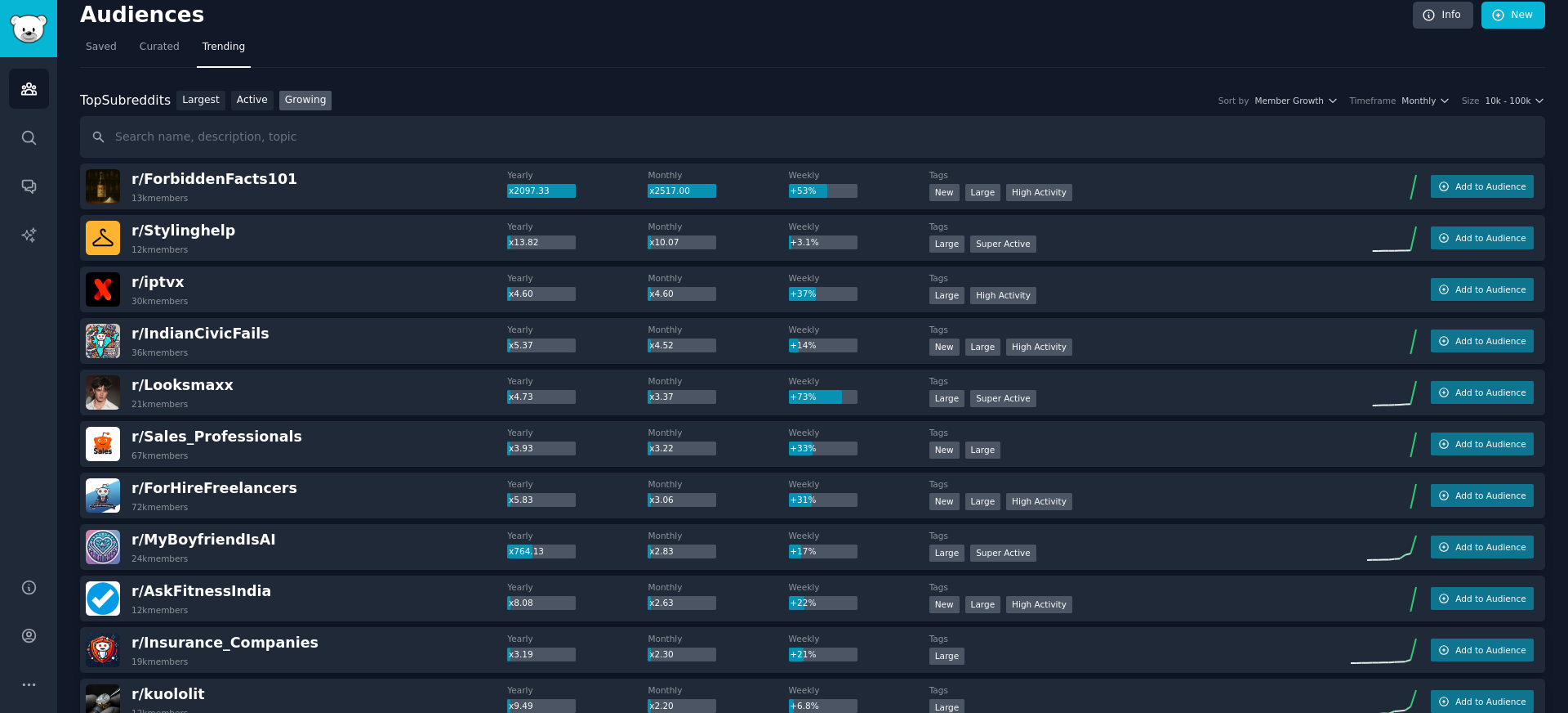
click at [1414, 113] on div "Top Subreddits Top Subreddits Largest Active Growing Sort by Member Growth Time…" at bounding box center [813, 124] width 1465 height 68
click at [1414, 106] on div "Top Subreddits Top Subreddits Largest Active Growing Sort by Member Growth Time…" at bounding box center [813, 101] width 1465 height 21
click at [1414, 102] on span "Monthly" at bounding box center [1418, 100] width 34 height 11
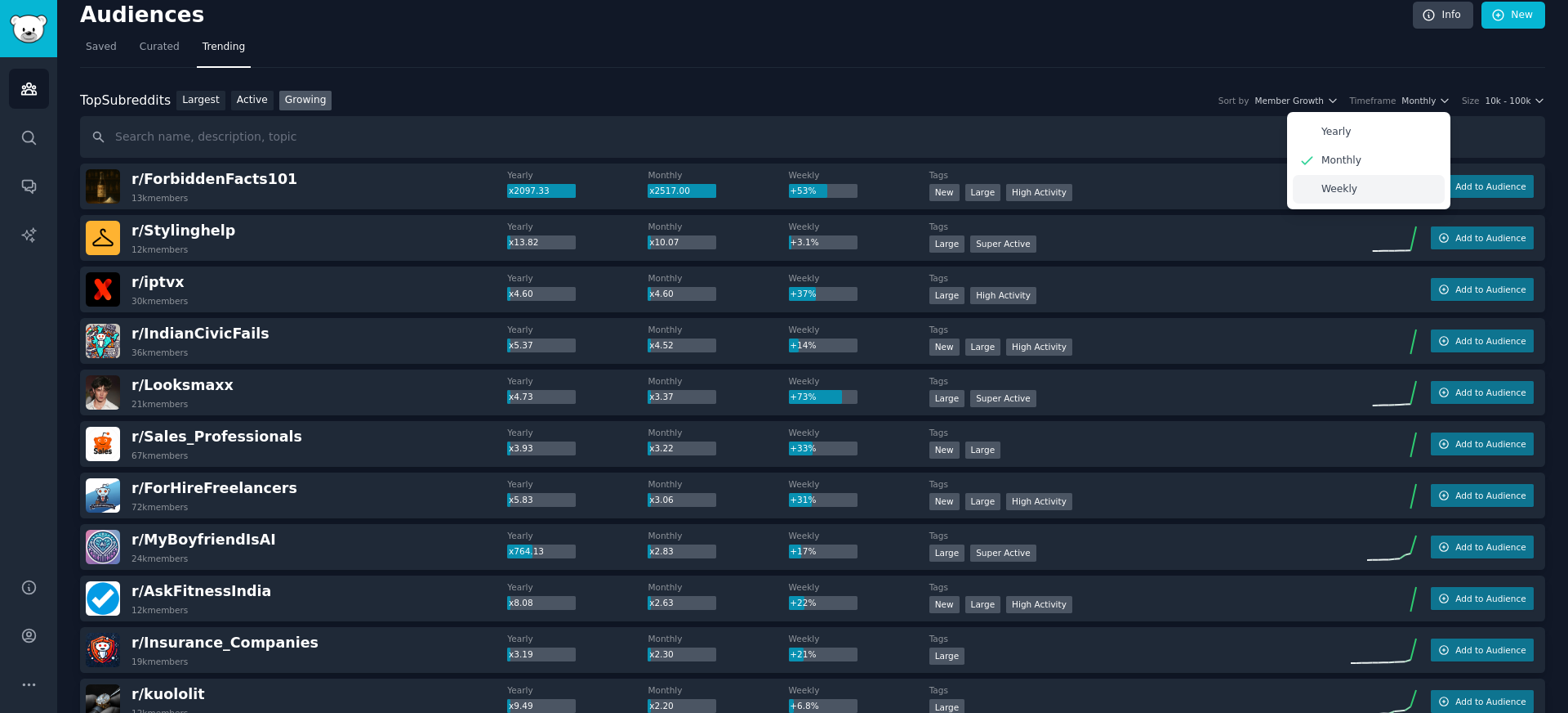
click at [1364, 181] on div "Weekly" at bounding box center [1369, 188] width 152 height 28
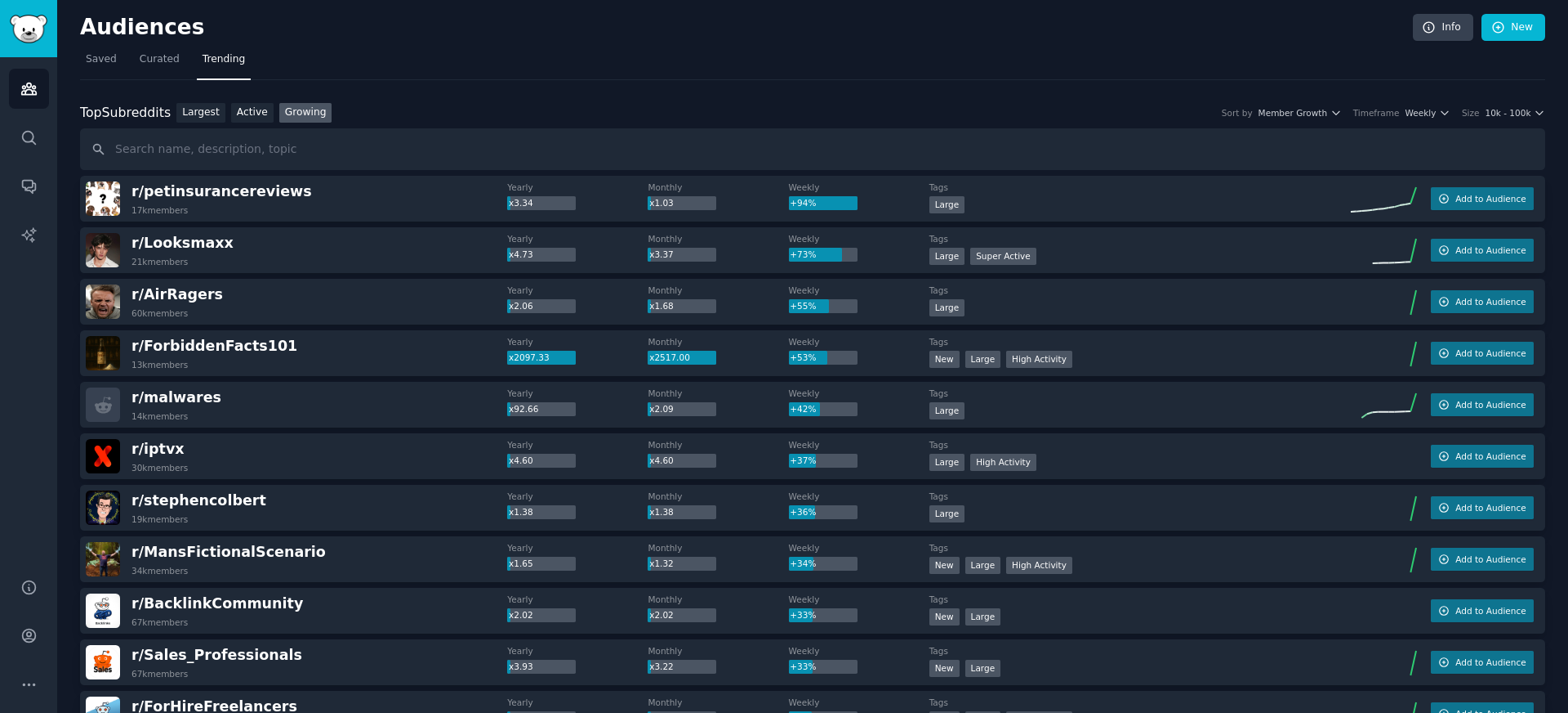
scroll to position [0, 0]
click at [21, 80] on icon "Sidebar" at bounding box center [29, 89] width 17 height 17
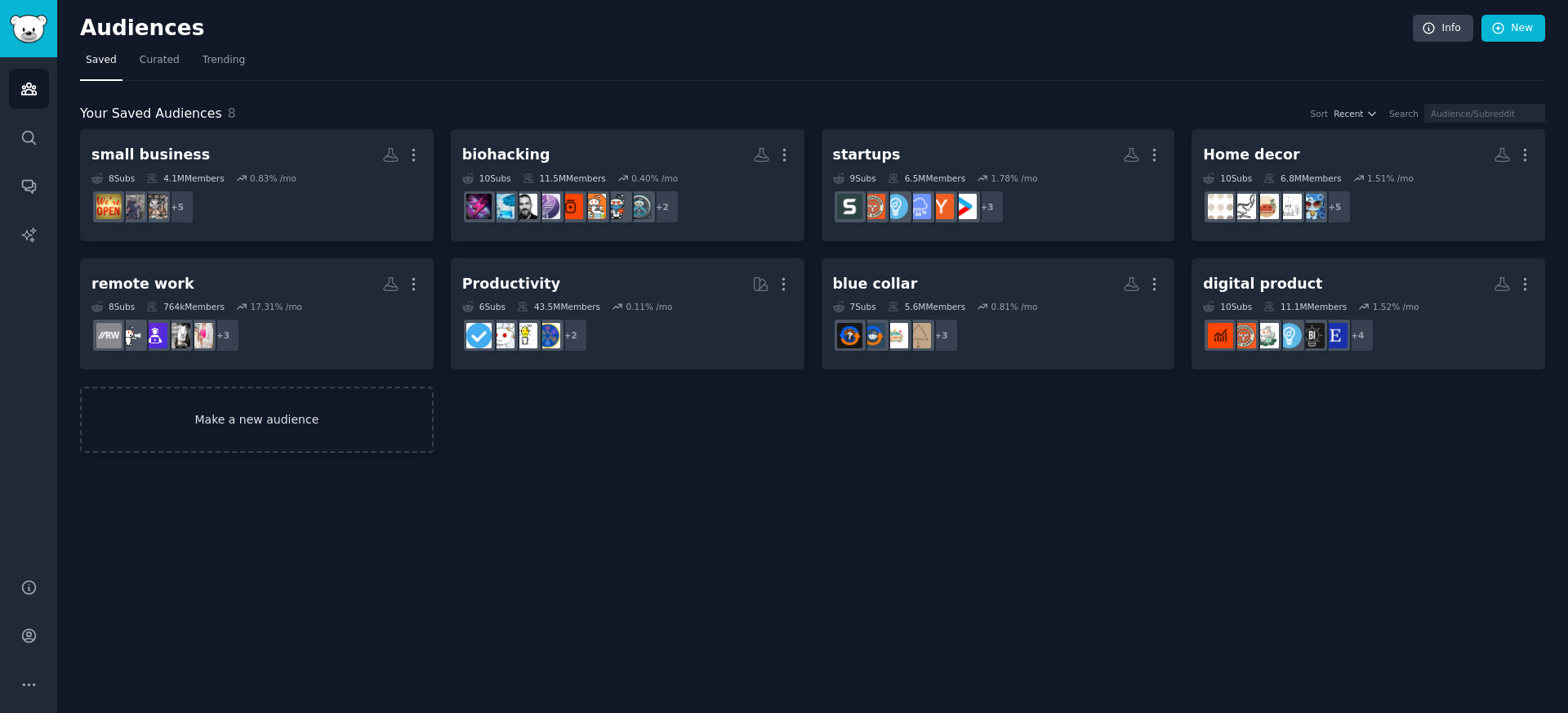
click at [335, 430] on link "Make a new audience" at bounding box center [257, 419] width 353 height 66
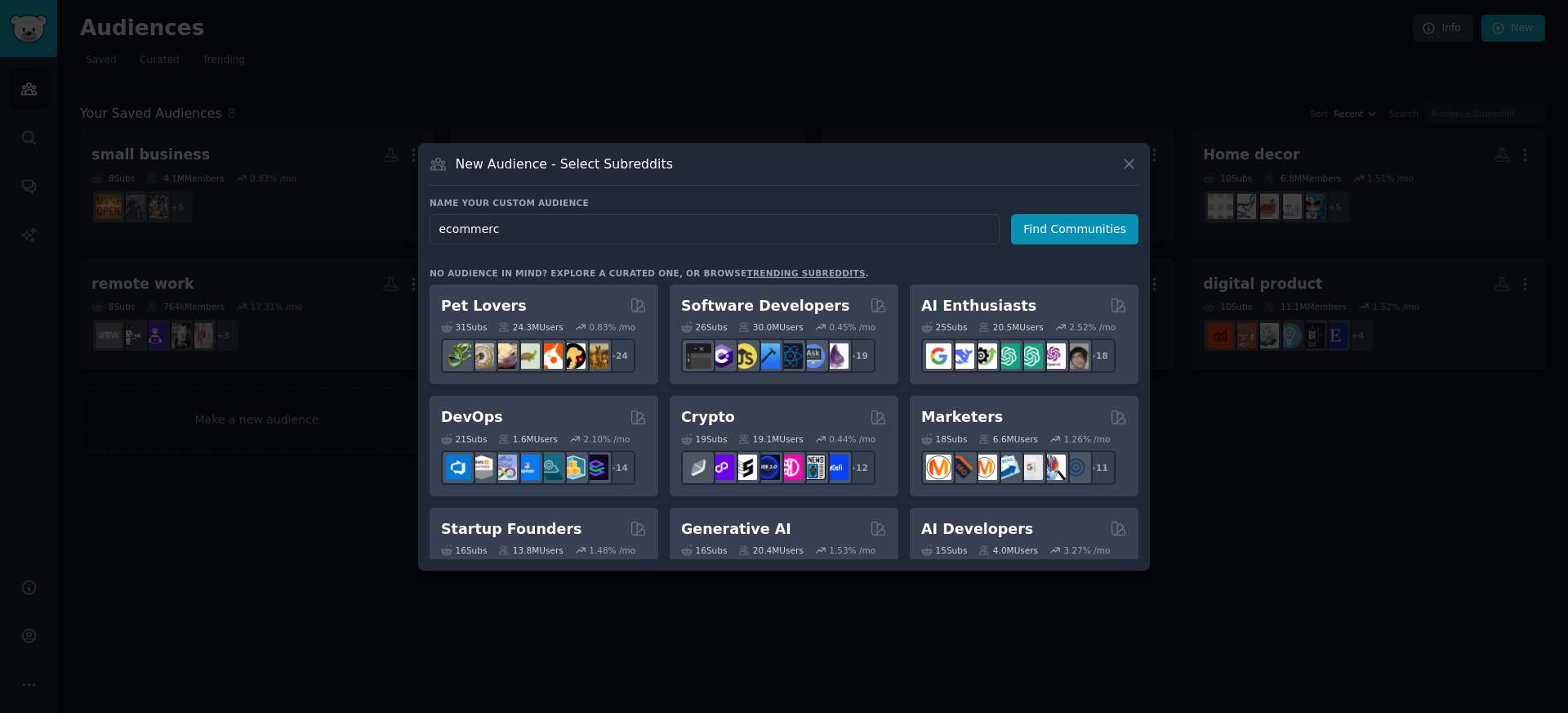
type input "ecommerce"
click button "Find Communities" at bounding box center [1074, 229] width 127 height 30
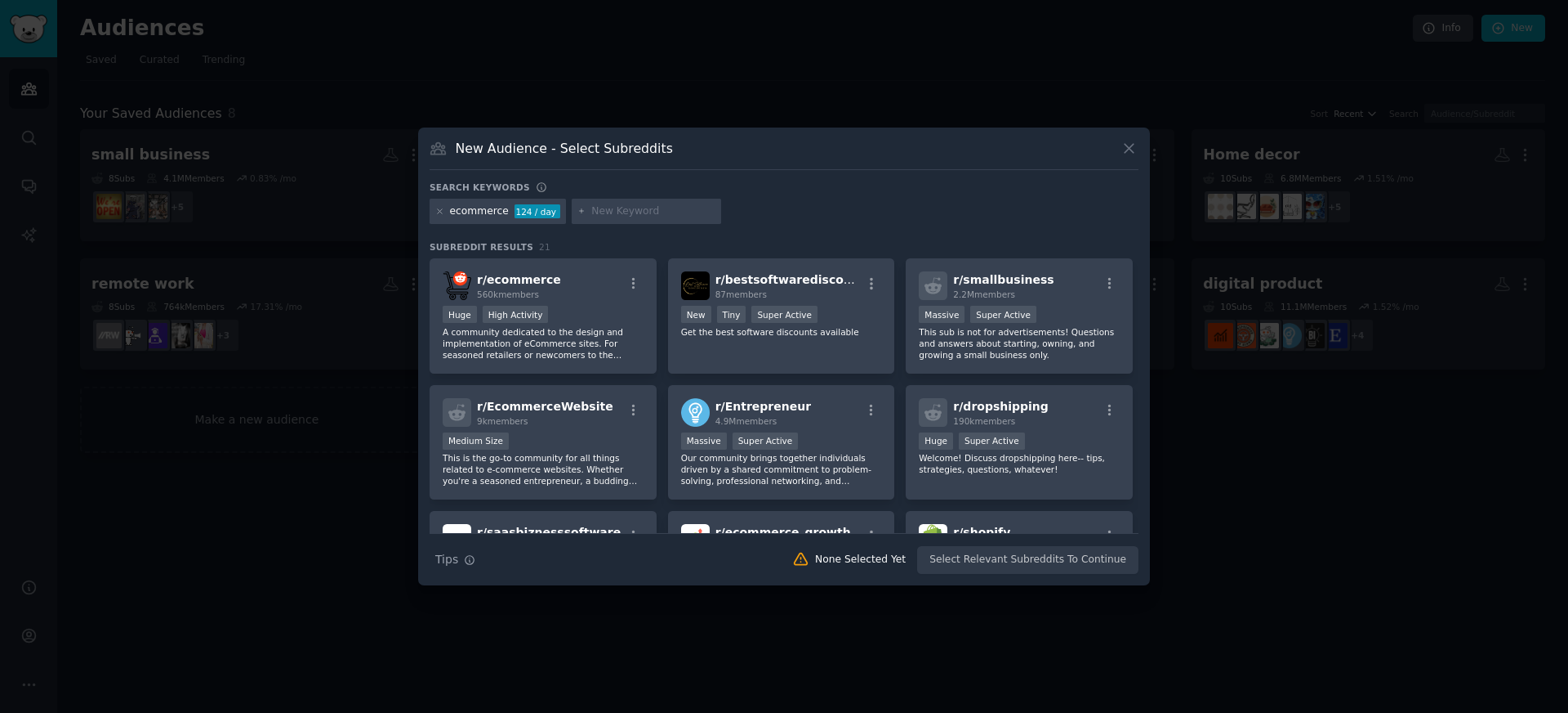
click at [656, 222] on div at bounding box center [647, 211] width 151 height 27
click at [648, 217] on input "text" at bounding box center [653, 211] width 124 height 15
type input "dropshipping"
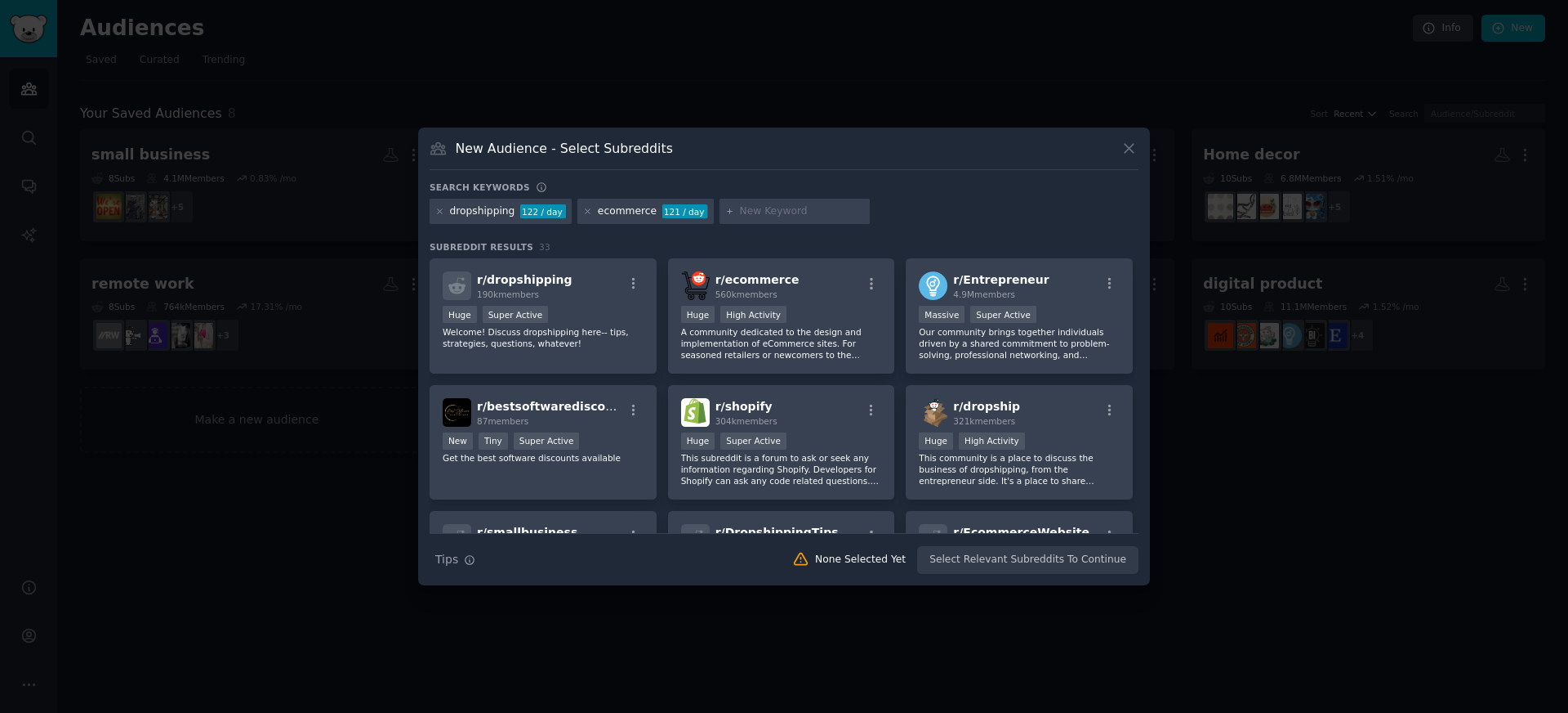
click at [546, 288] on div "190k members" at bounding box center [525, 294] width 96 height 11
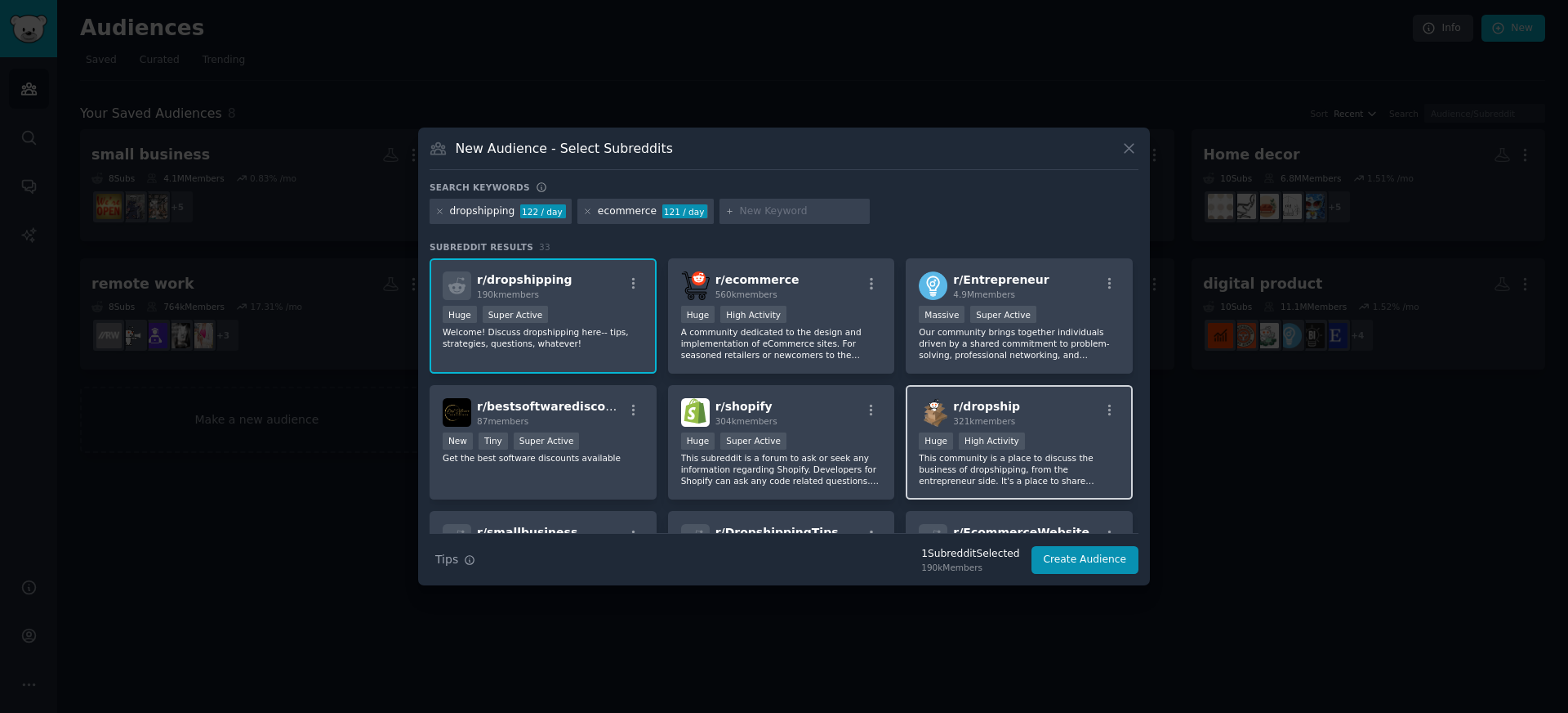
click at [997, 416] on span "321k members" at bounding box center [984, 420] width 62 height 9
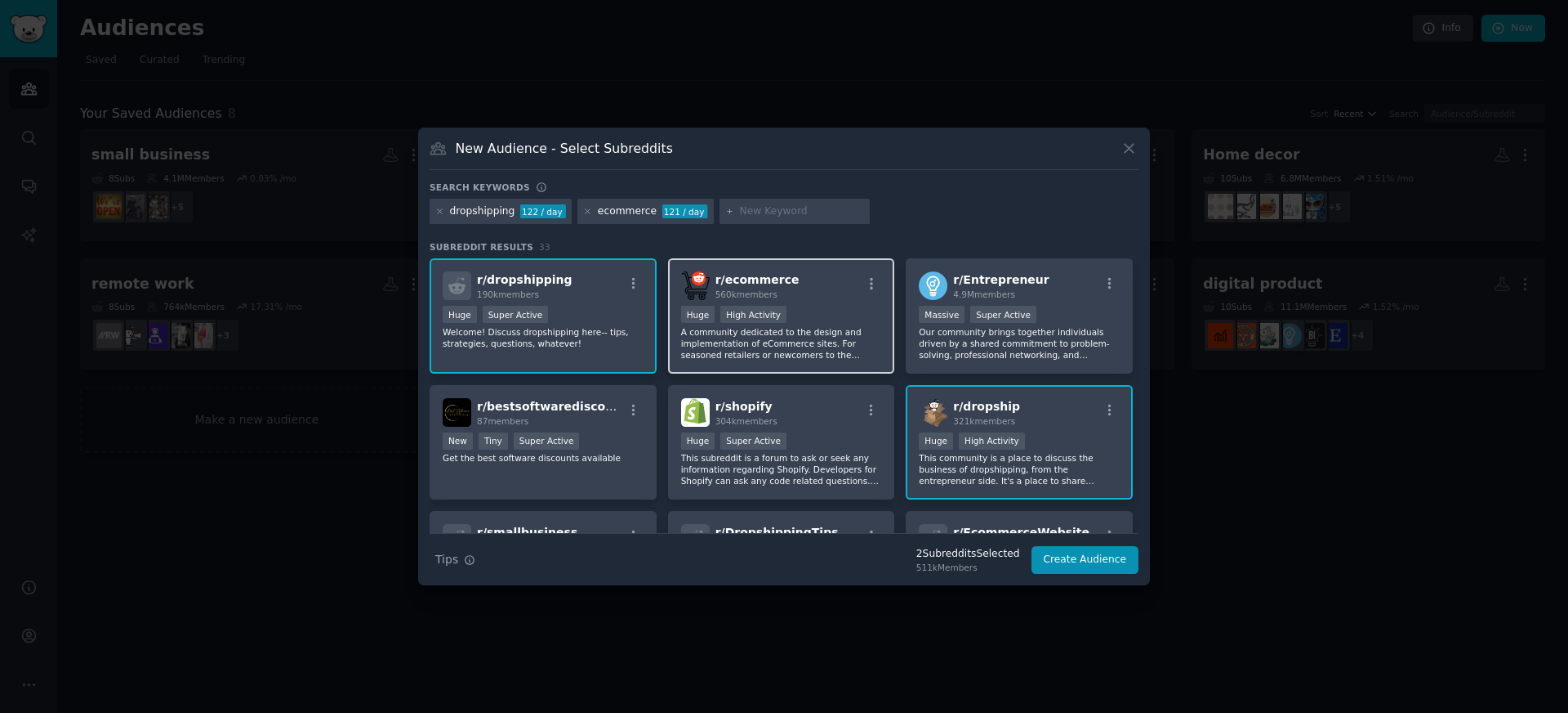
click at [726, 280] on span "r/ ecommerce" at bounding box center [757, 279] width 84 height 13
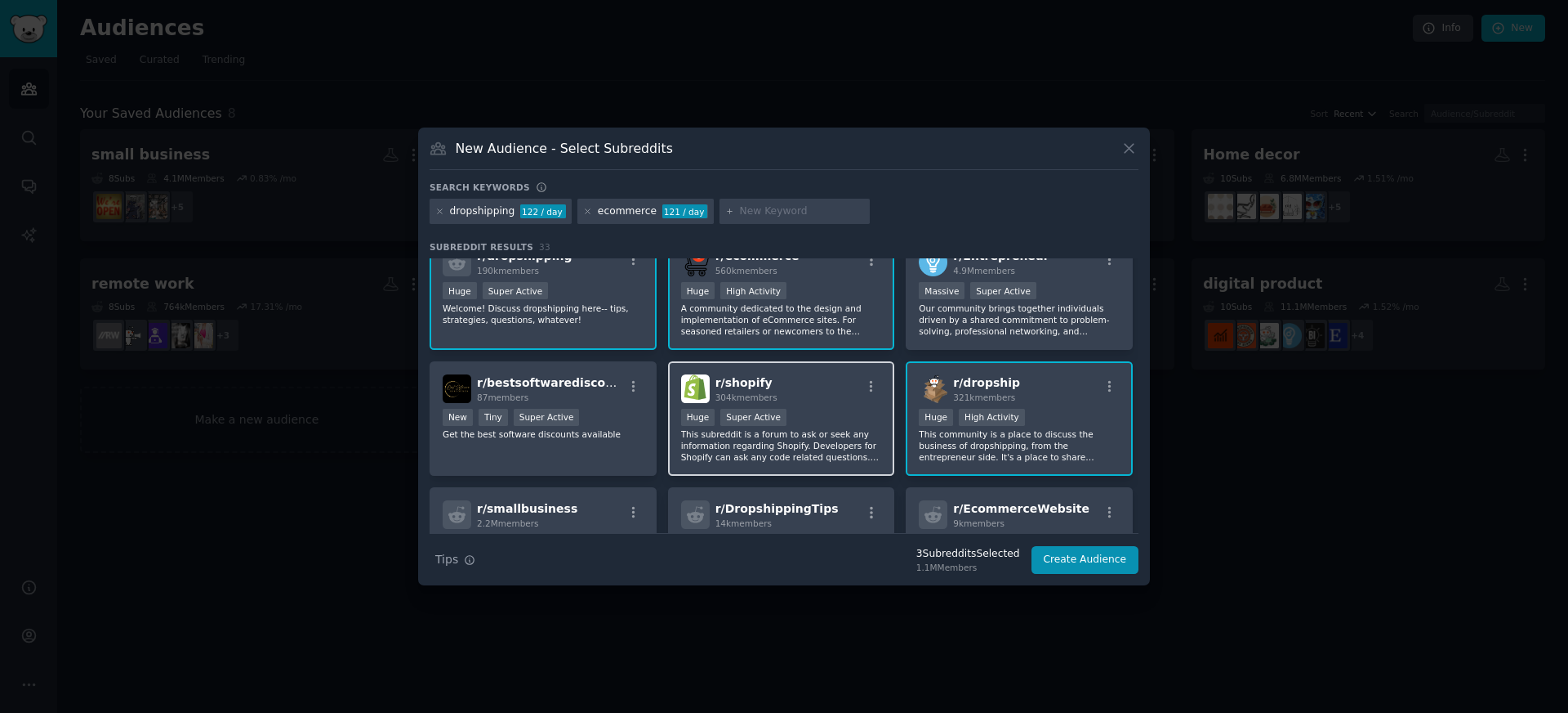
scroll to position [26, 0]
click at [825, 385] on div "r/ shopify 304k members" at bounding box center [781, 386] width 201 height 28
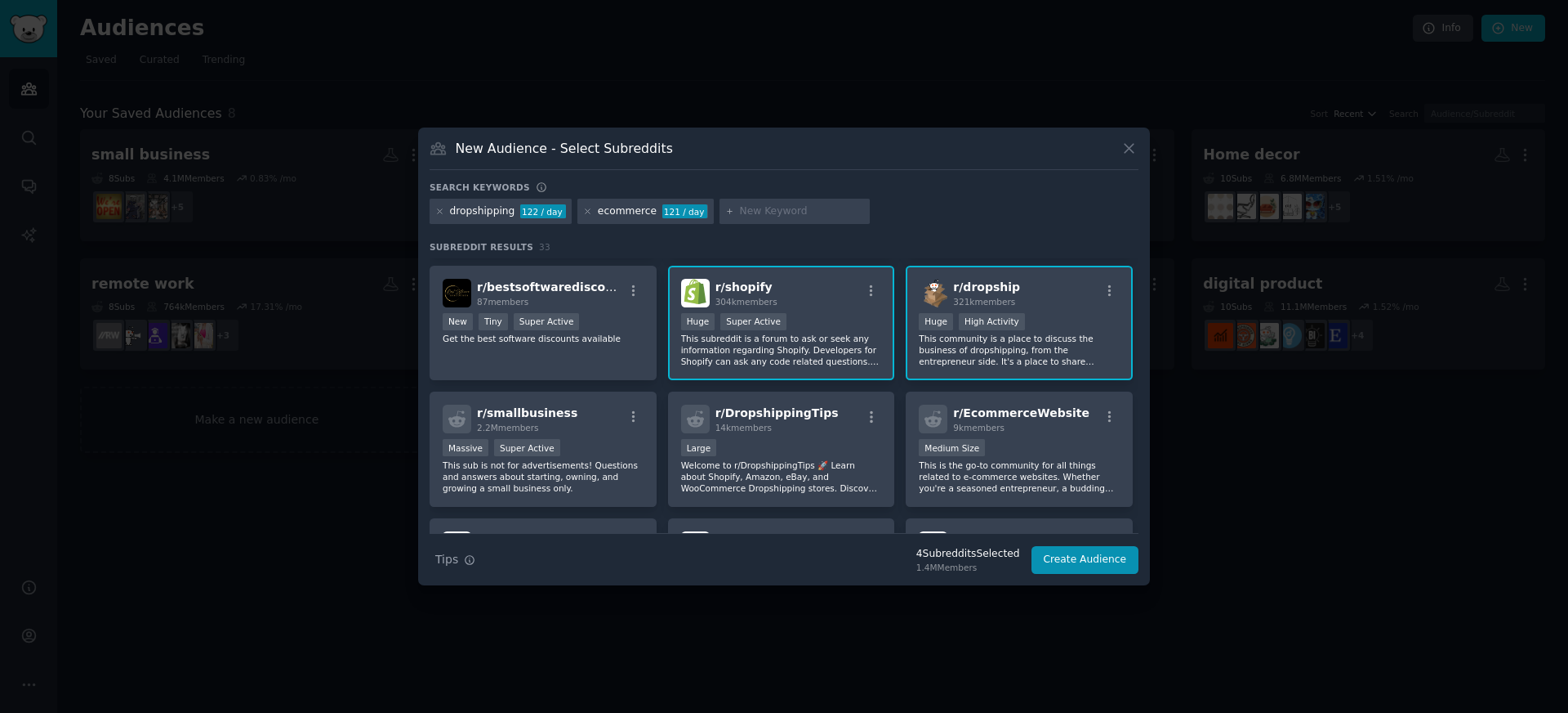
scroll to position [129, 0]
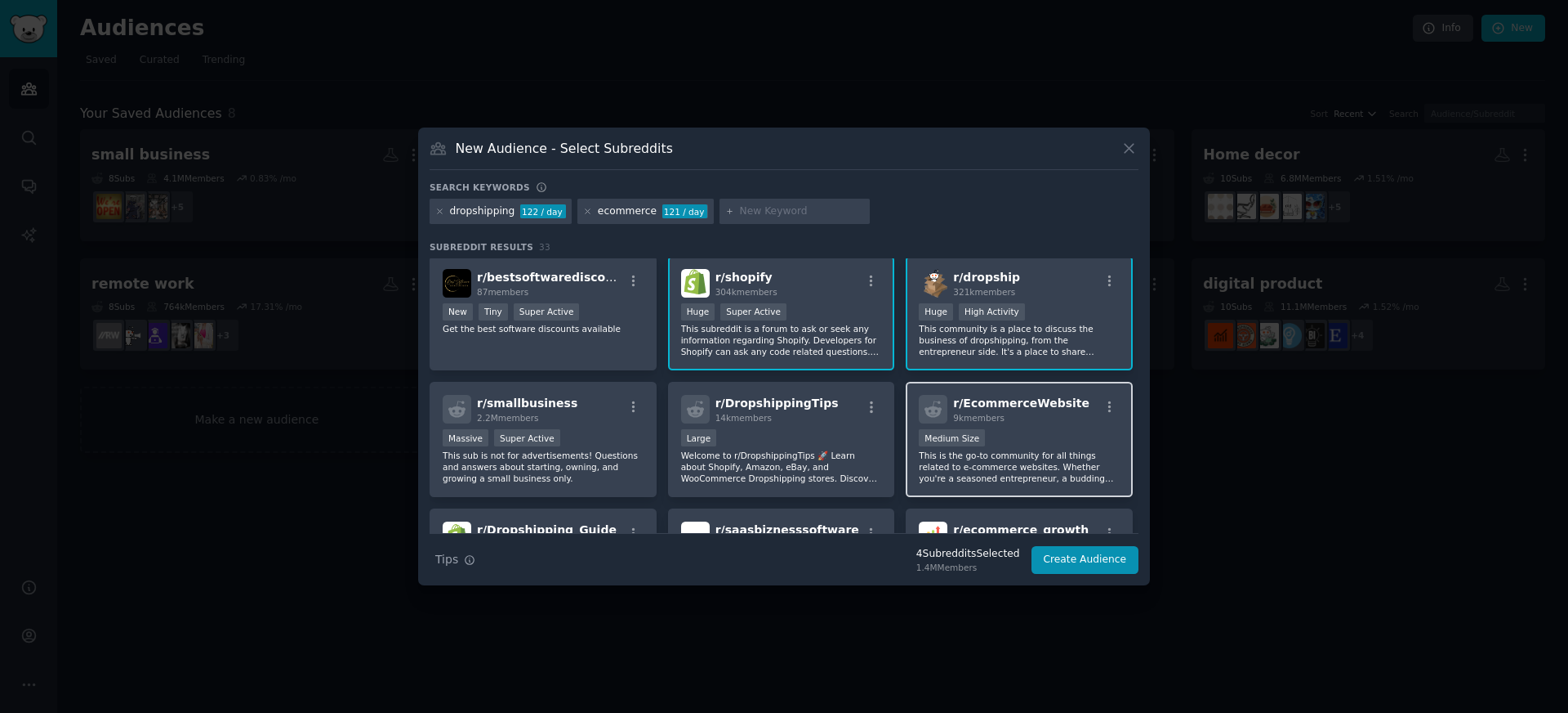
click at [1044, 431] on div "1000 - 10,000 members Medium Size" at bounding box center [1019, 439] width 201 height 21
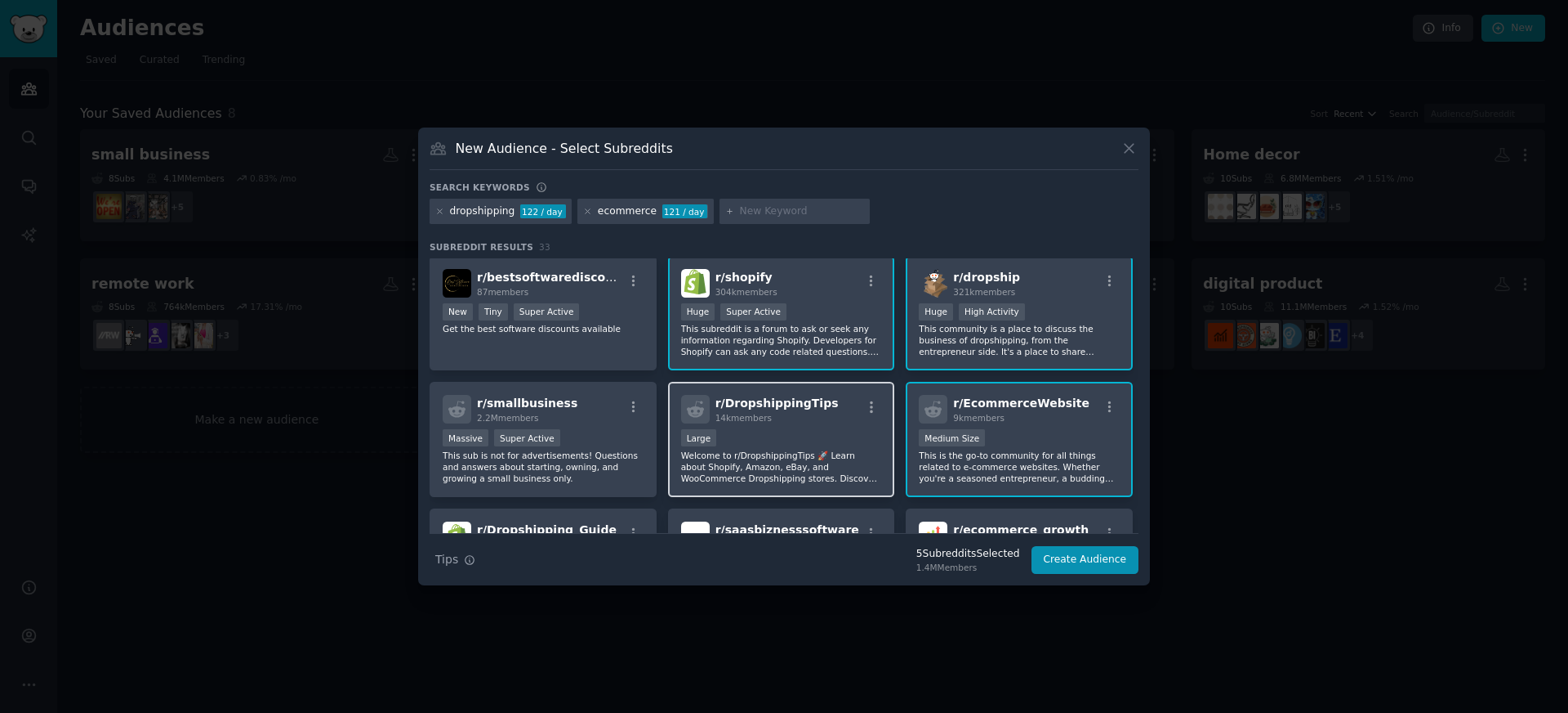
click at [772, 410] on h2 "r/ DropshippingTips 14k members" at bounding box center [777, 408] width 123 height 28
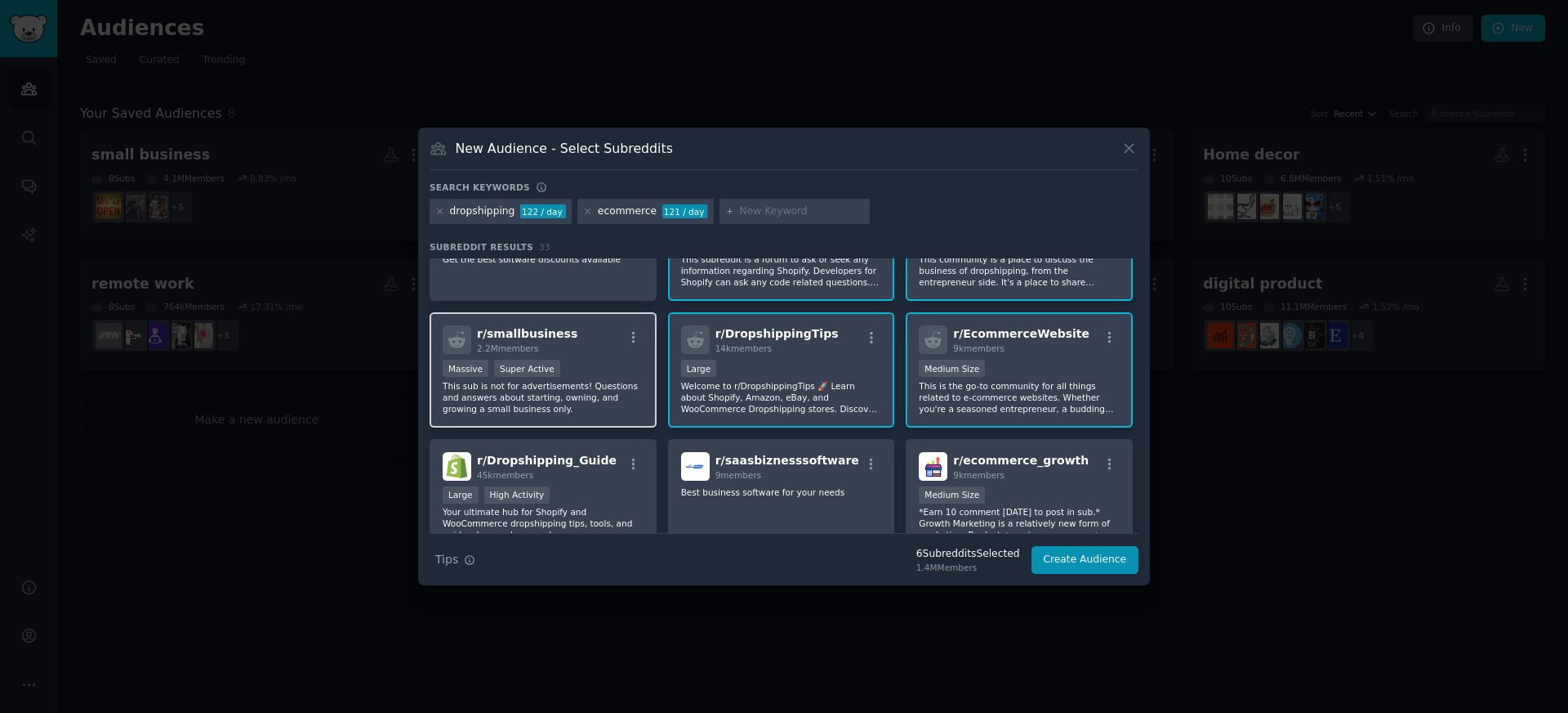
scroll to position [201, 0]
click at [581, 452] on span "r/ Dropshipping_Guide" at bounding box center [547, 457] width 139 height 13
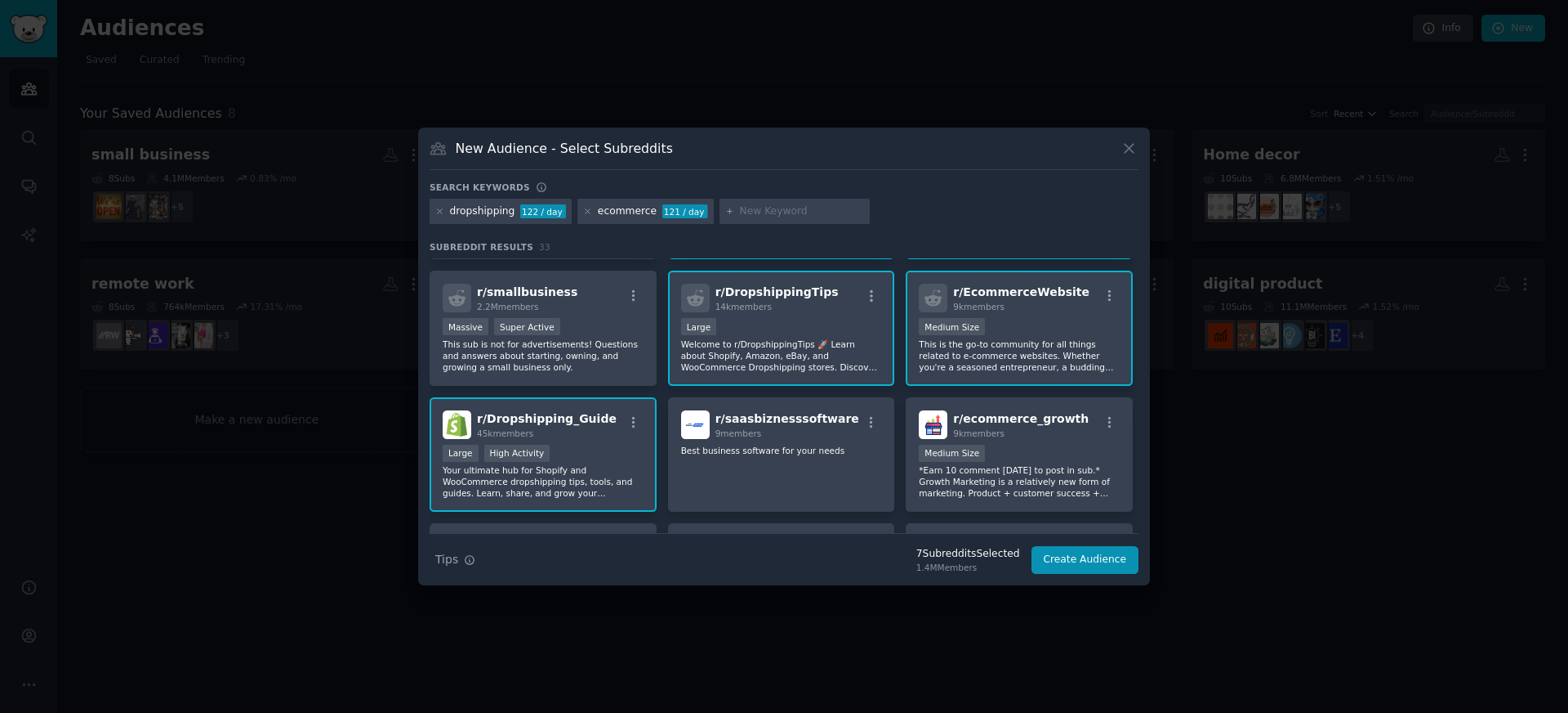
scroll to position [242, 0]
click at [1050, 417] on span "r/ ecommerce_growth" at bounding box center [1021, 416] width 135 height 13
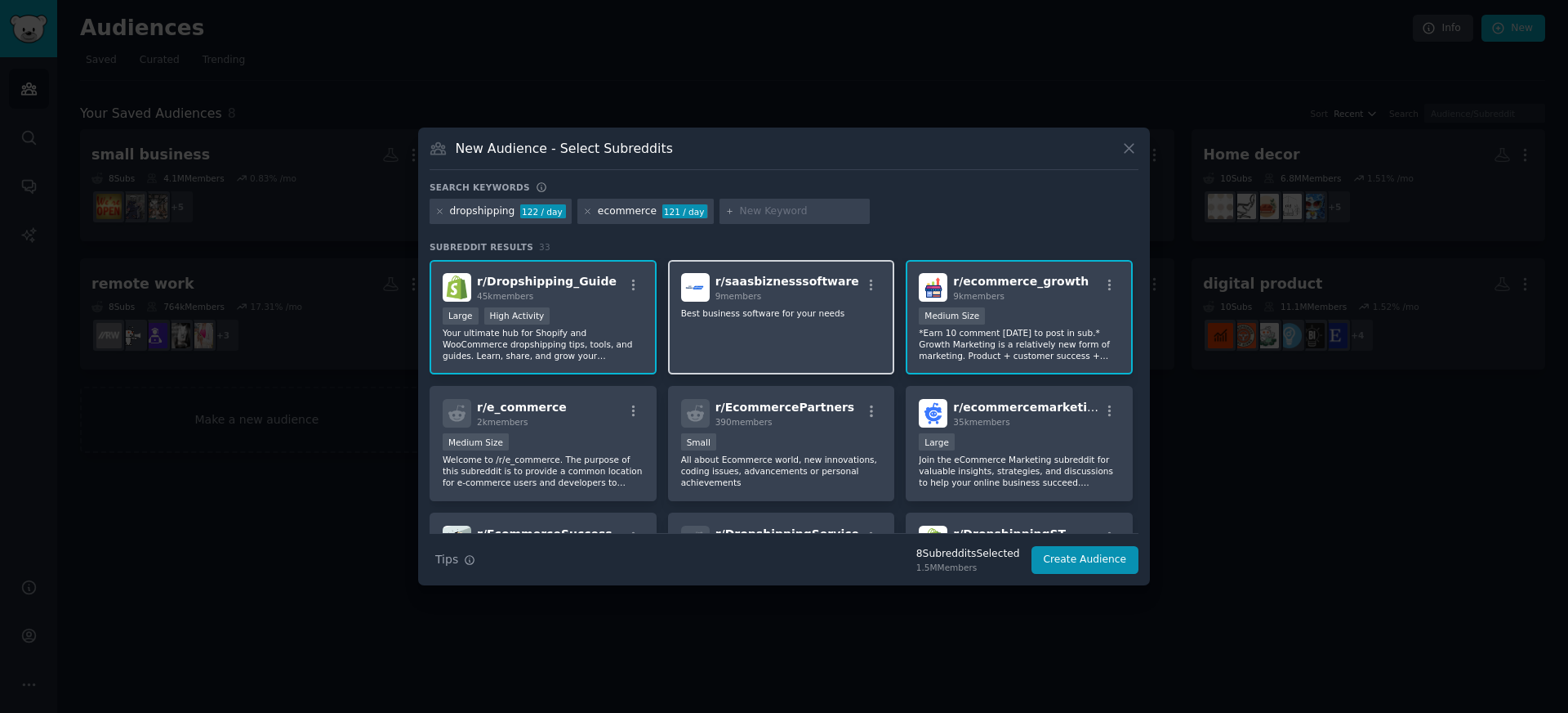
scroll to position [378, 0]
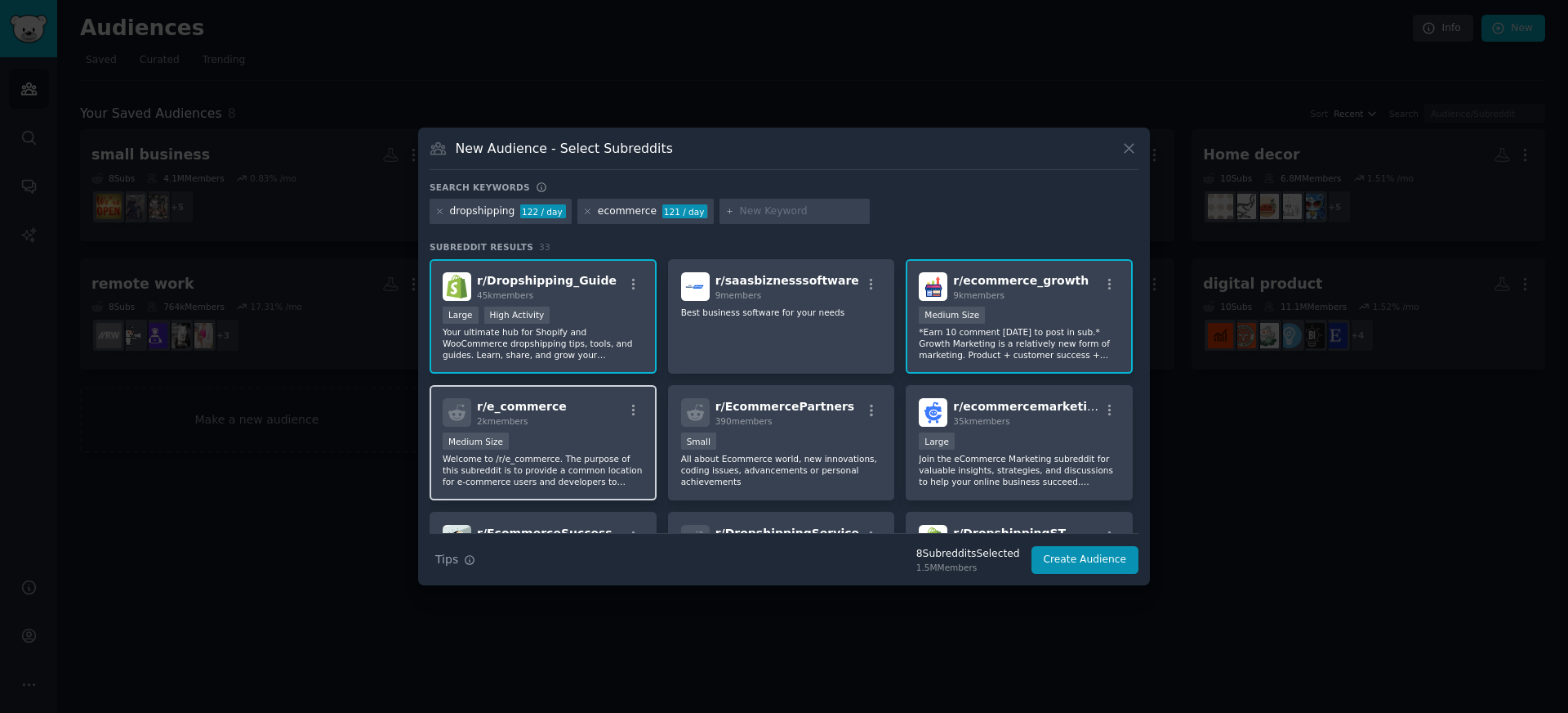
click at [571, 446] on div "Medium Size" at bounding box center [542, 443] width 201 height 21
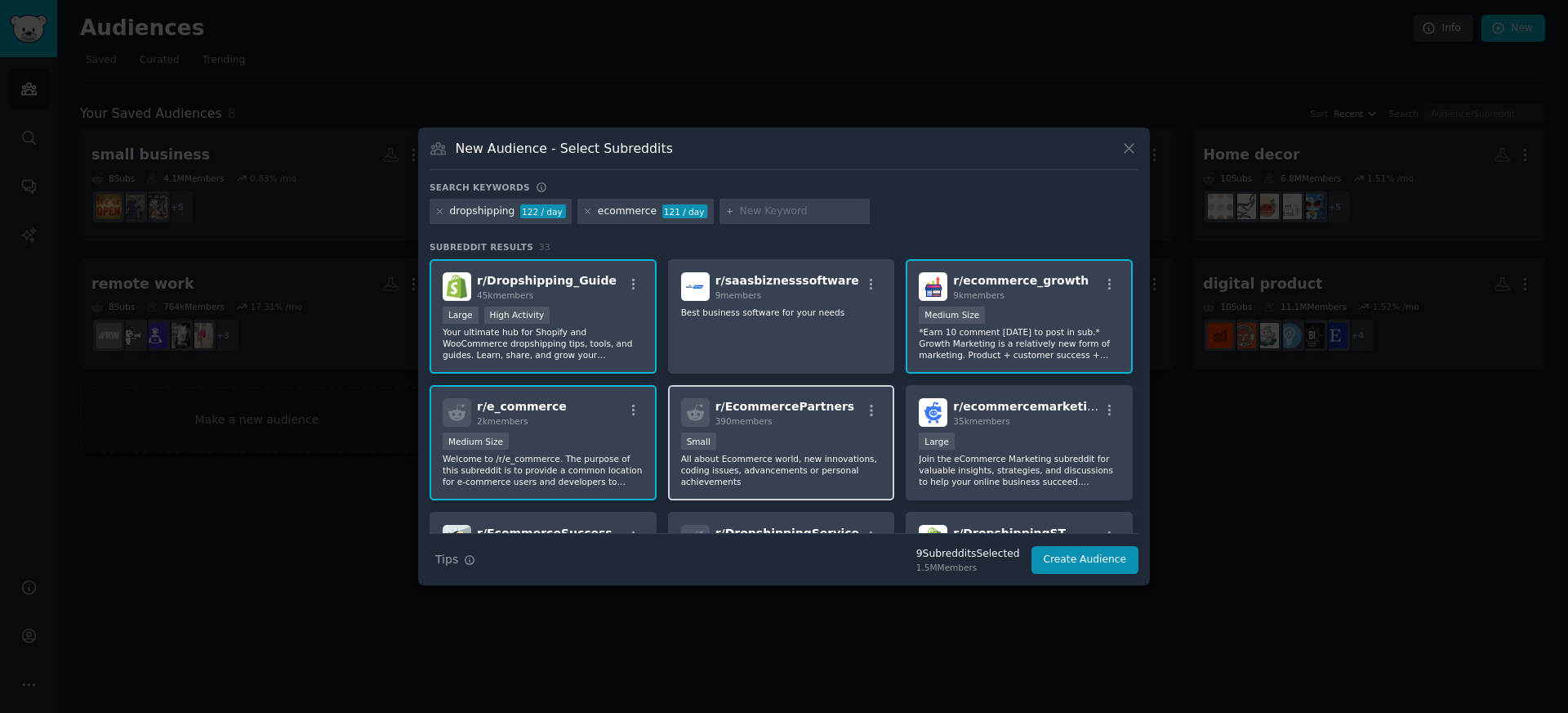
click at [785, 438] on div "100 - 1000 members Small" at bounding box center [781, 443] width 201 height 21
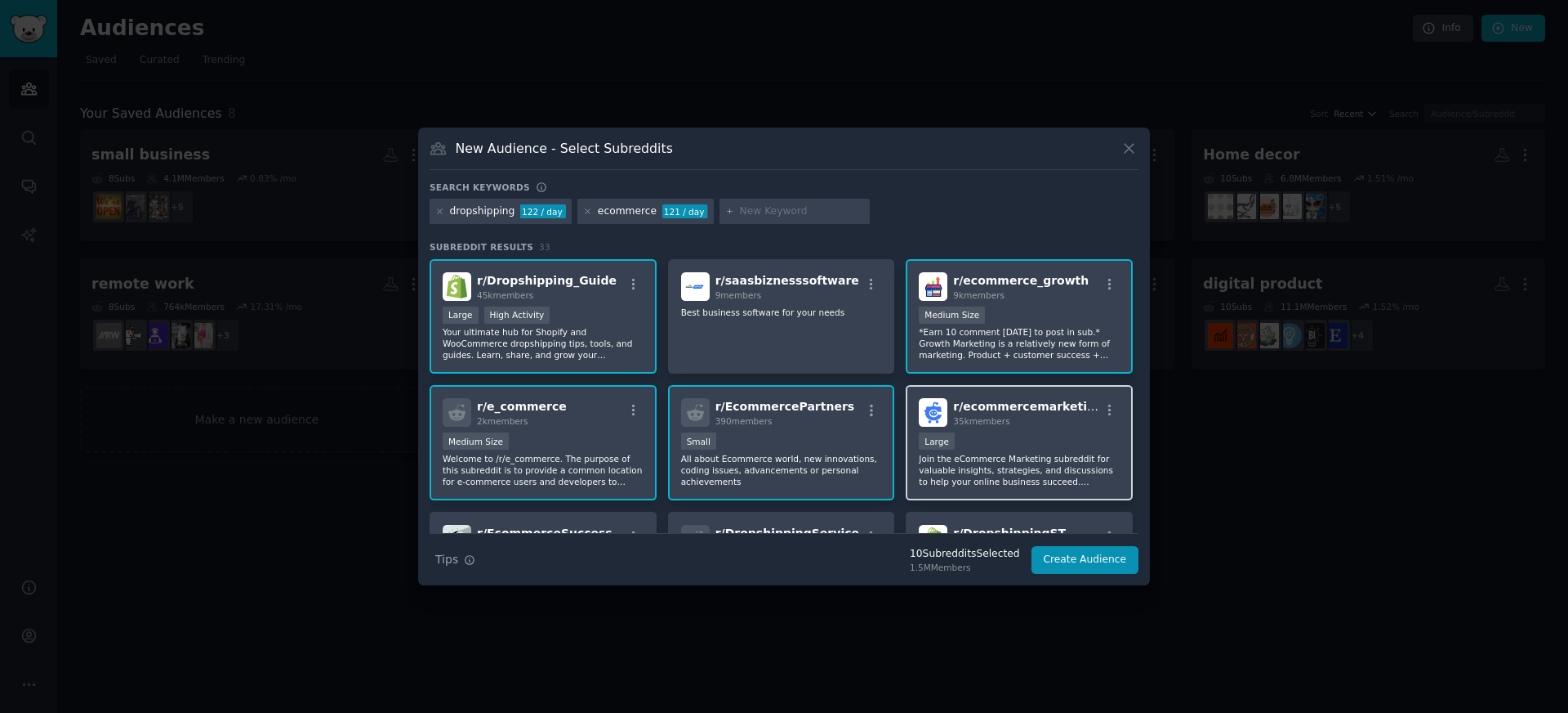
click at [974, 442] on div "10,000 - 100,000 members Large" at bounding box center [1019, 443] width 201 height 21
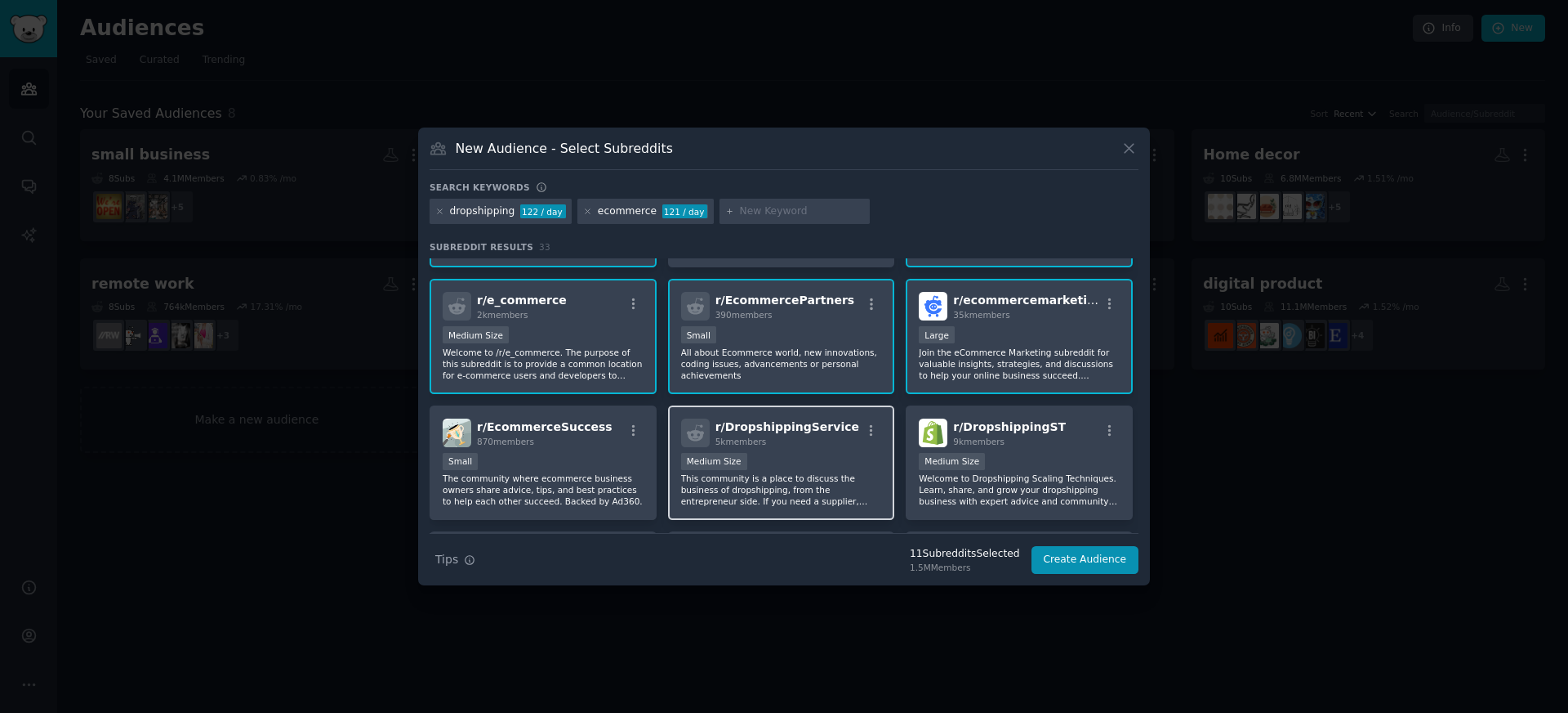
scroll to position [487, 0]
click at [772, 413] on div "r/ DropshippingService 5k members Medium Size This community is a place to disc…" at bounding box center [781, 460] width 227 height 116
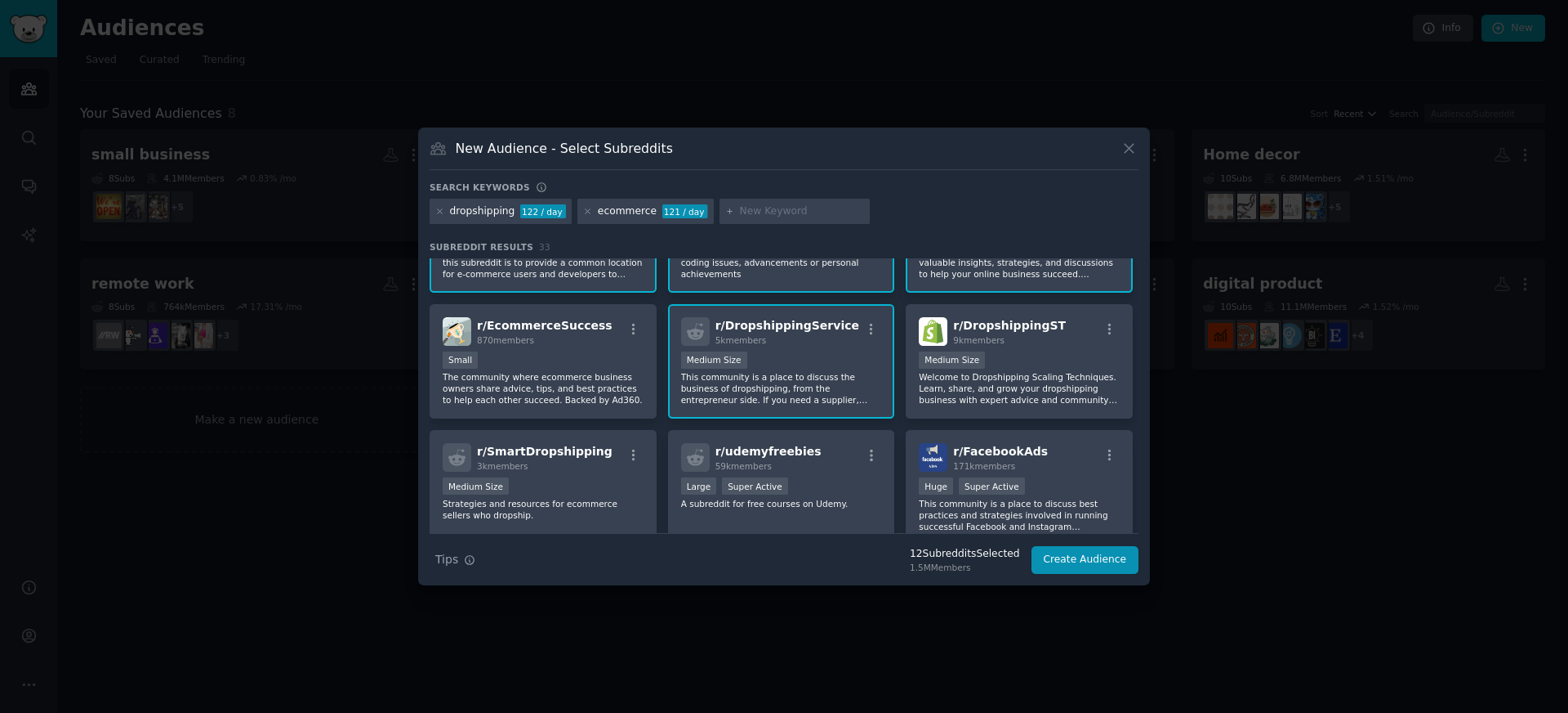
scroll to position [594, 0]
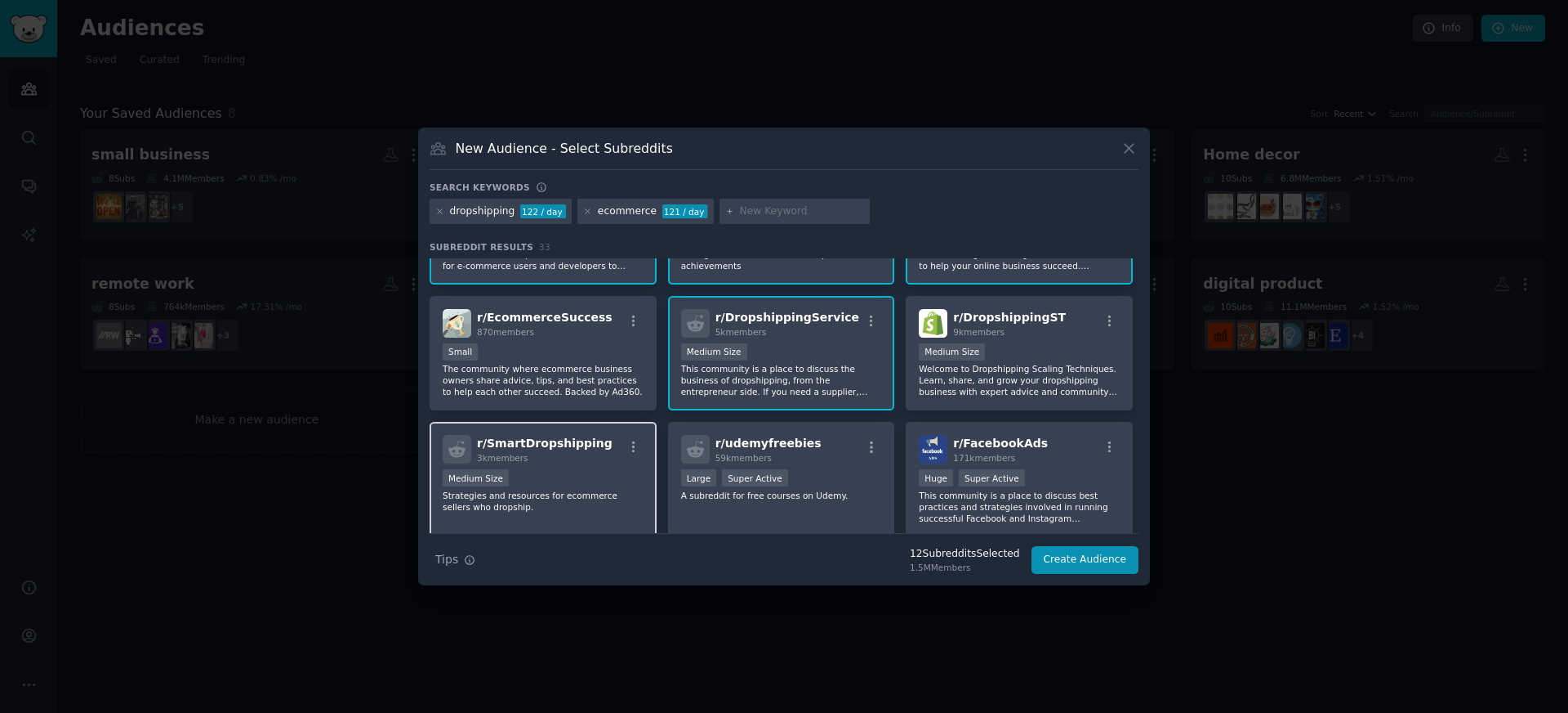
click at [556, 449] on span "r/ SmartDropshipping" at bounding box center [545, 443] width 135 height 13
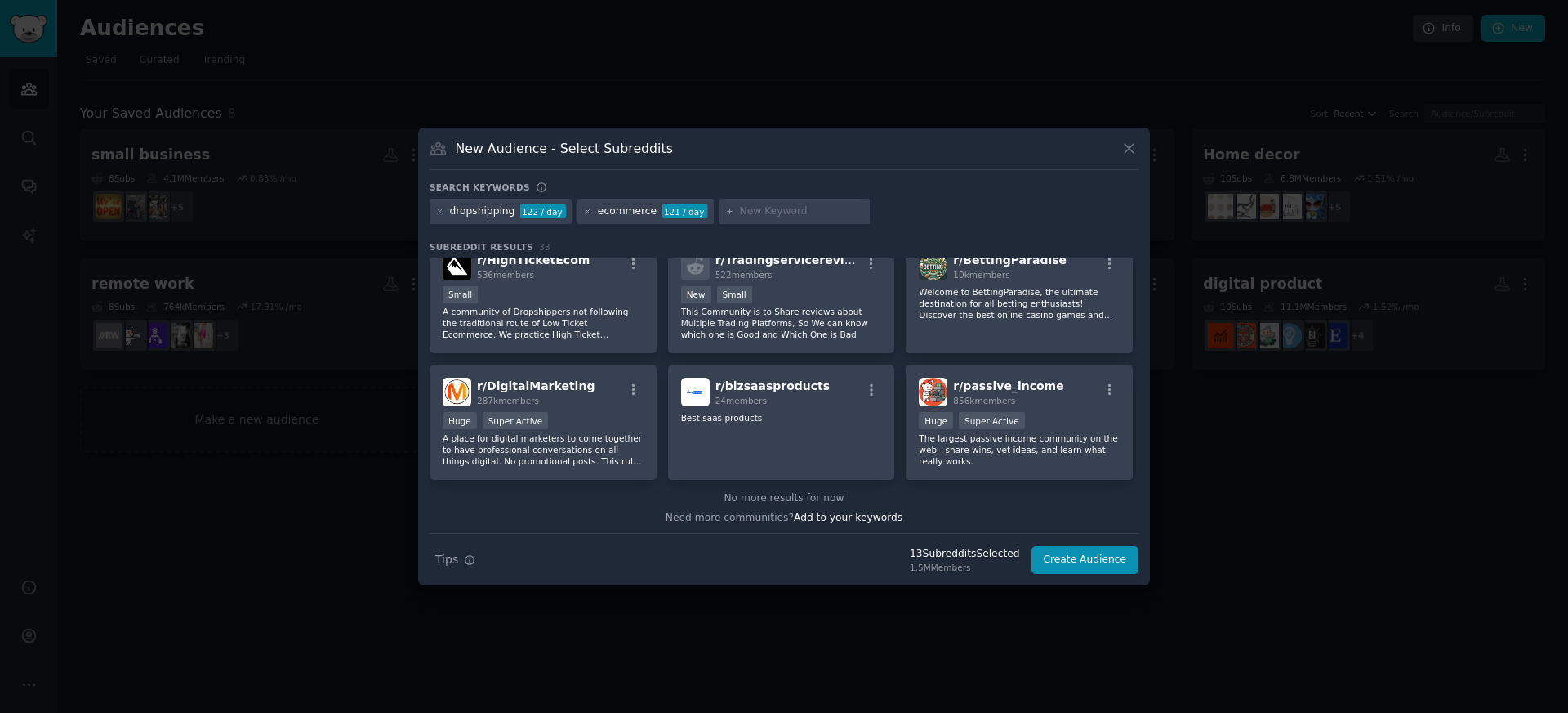
scroll to position [1161, 0]
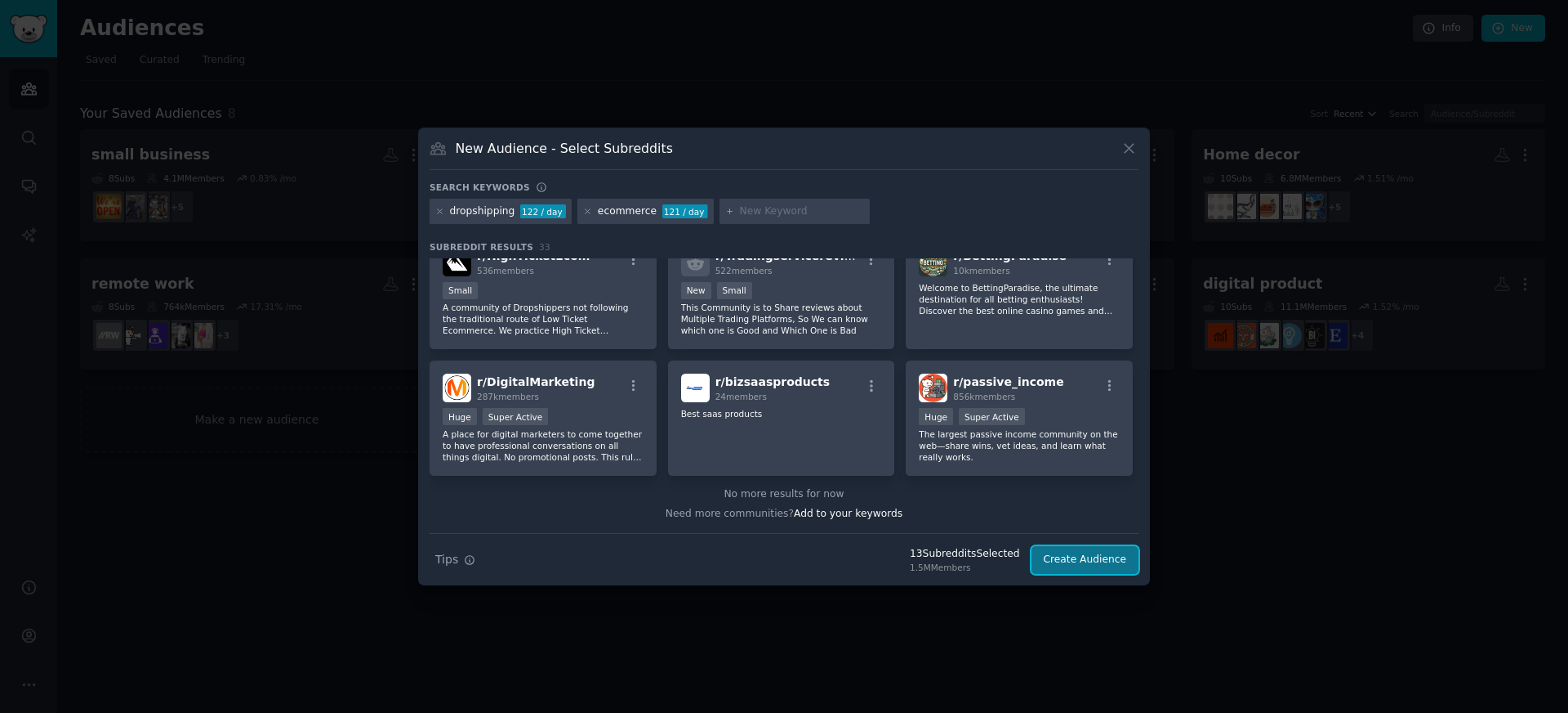
click at [1115, 556] on button "Create Audience" at bounding box center [1086, 560] width 108 height 27
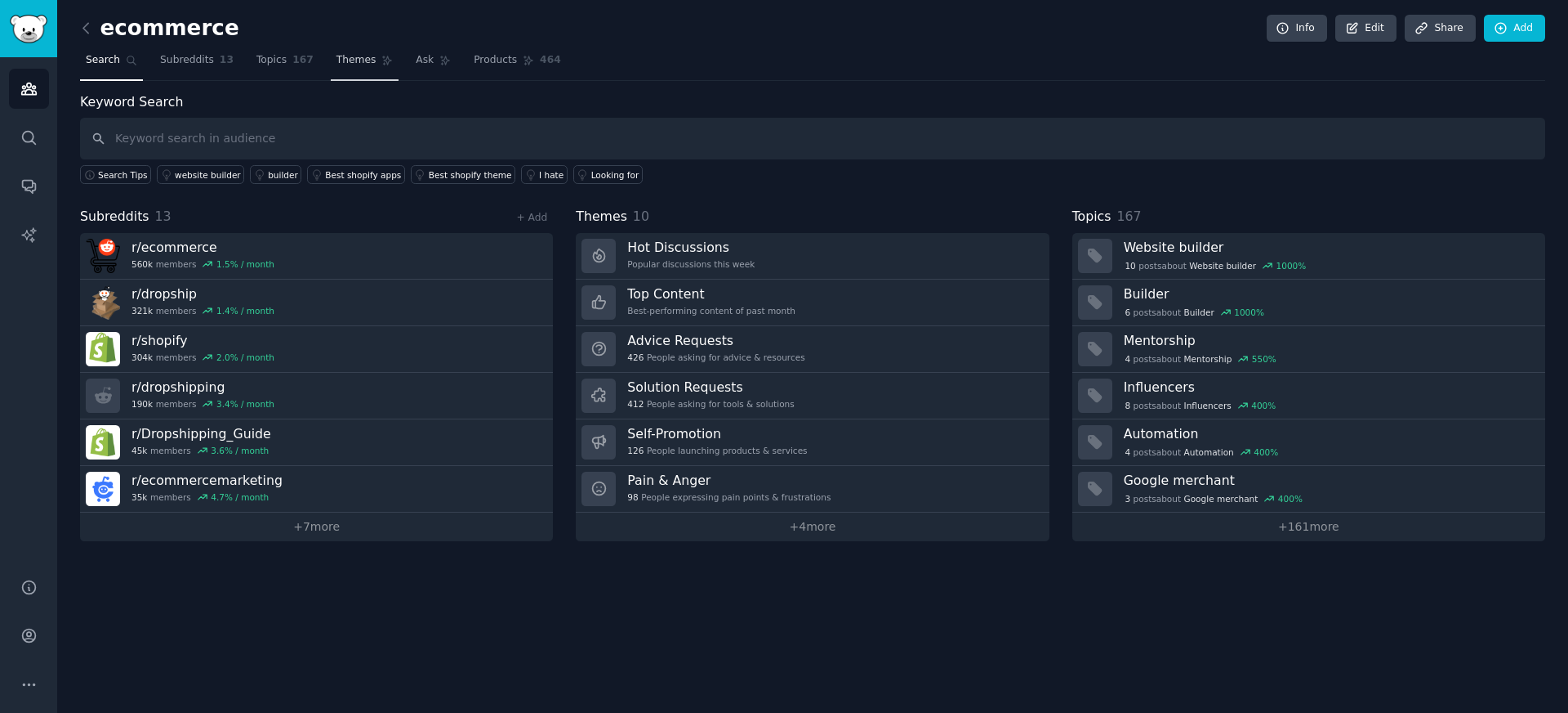
click at [331, 75] on link "Themes" at bounding box center [365, 63] width 68 height 33
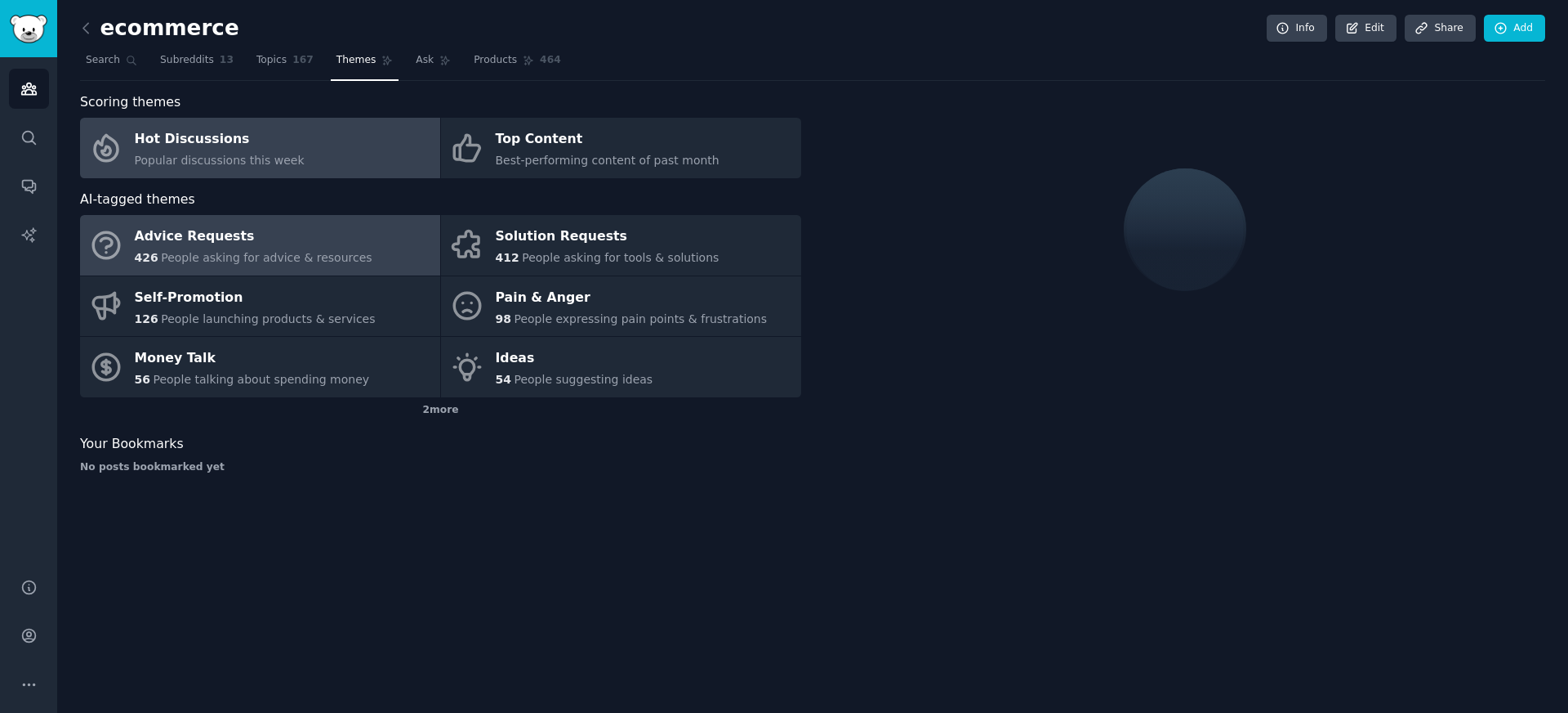
click at [271, 235] on div "Advice Requests" at bounding box center [254, 237] width 238 height 27
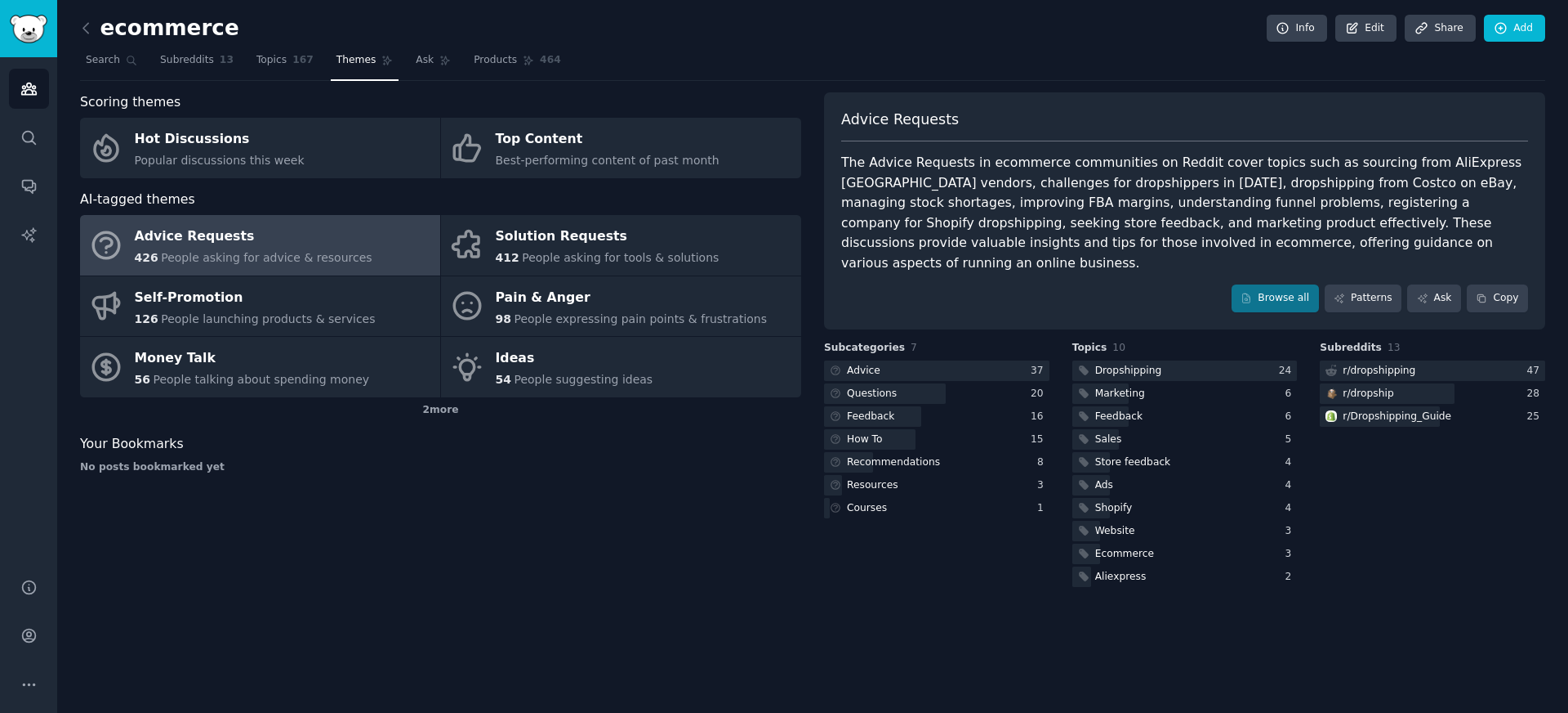
click at [1353, 292] on div "Advice Requests The Advice Requests in ecommerce communities on Reddit cover to…" at bounding box center [1184, 211] width 721 height 237
click at [1358, 284] on link "Patterns" at bounding box center [1364, 298] width 77 height 27
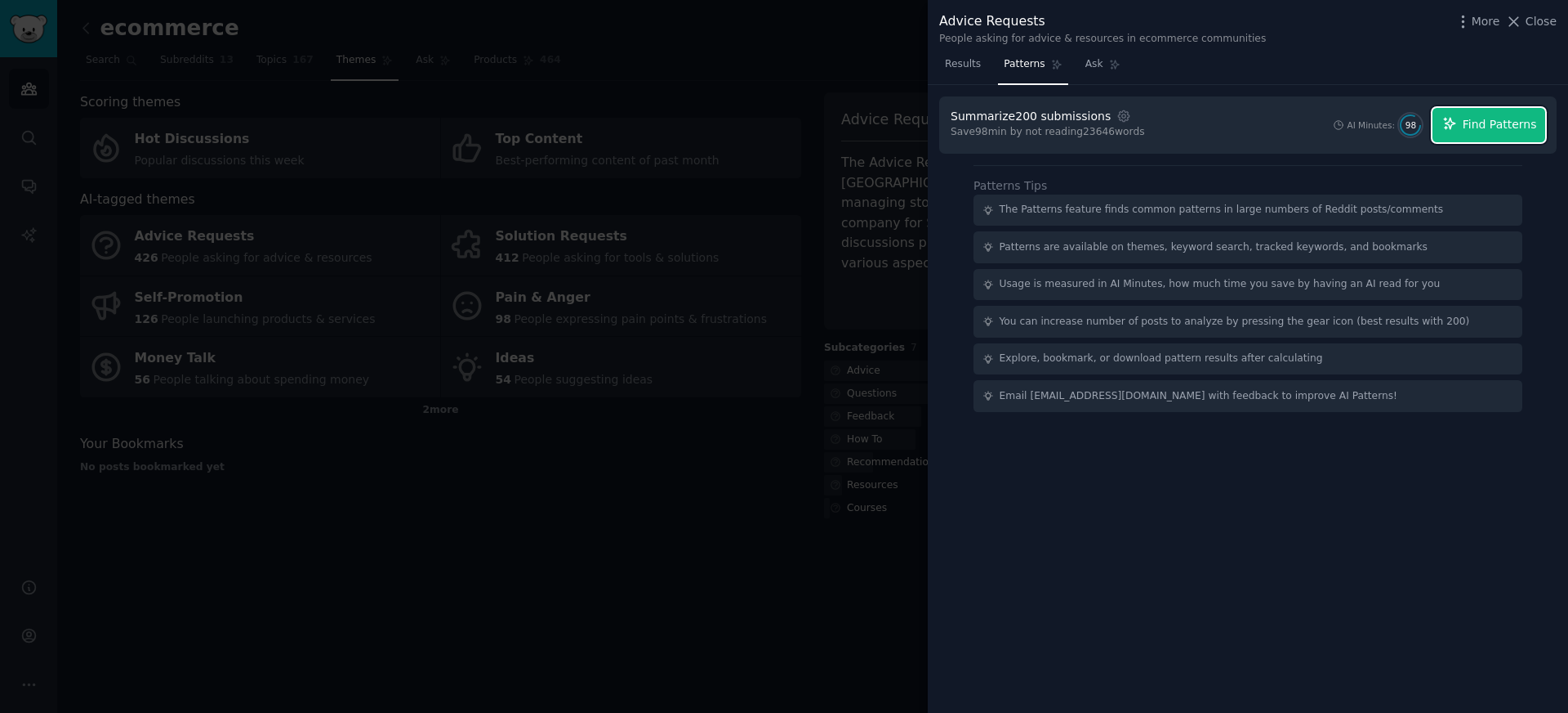
click at [1453, 128] on icon "button" at bounding box center [1449, 123] width 15 height 15
